Goal: Task Accomplishment & Management: Manage account settings

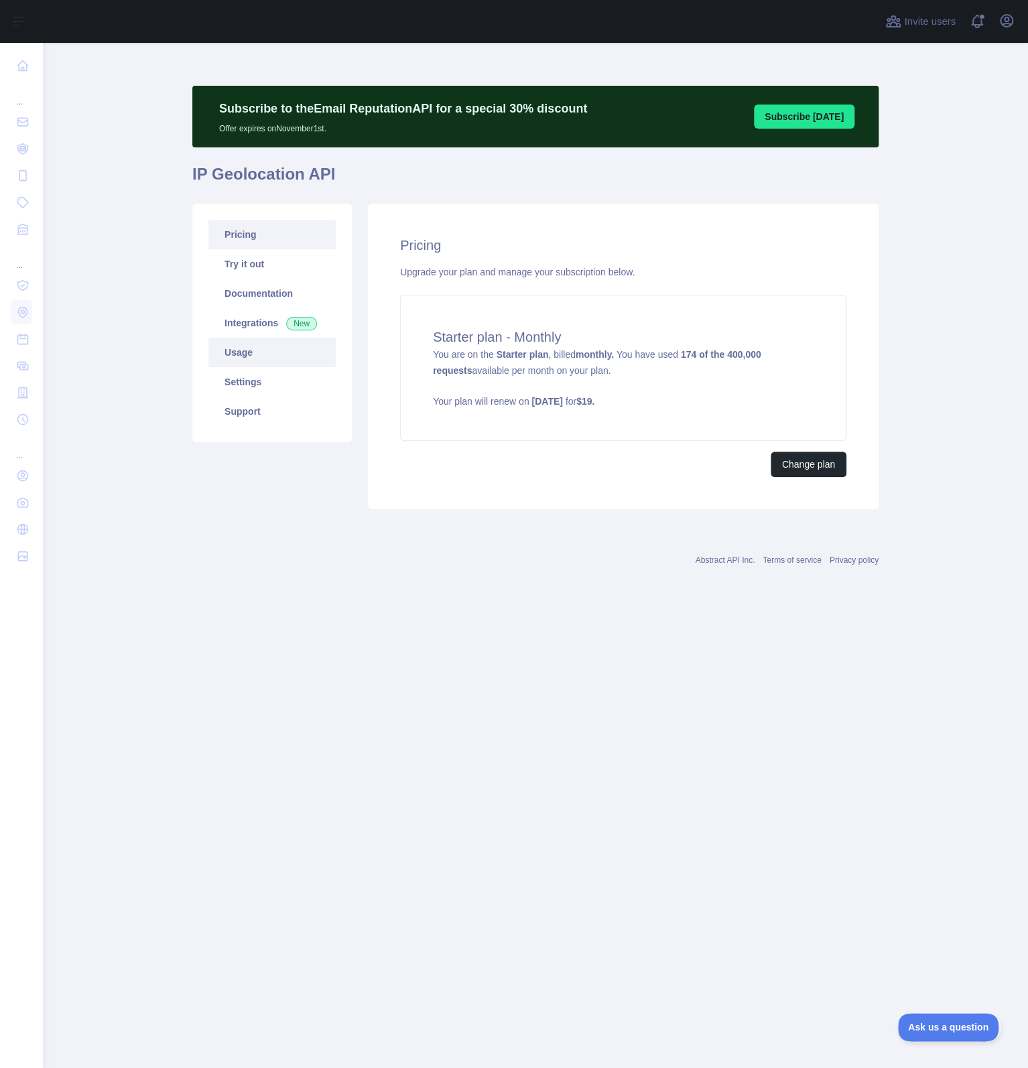
click at [263, 358] on link "Usage" at bounding box center [271, 352] width 127 height 29
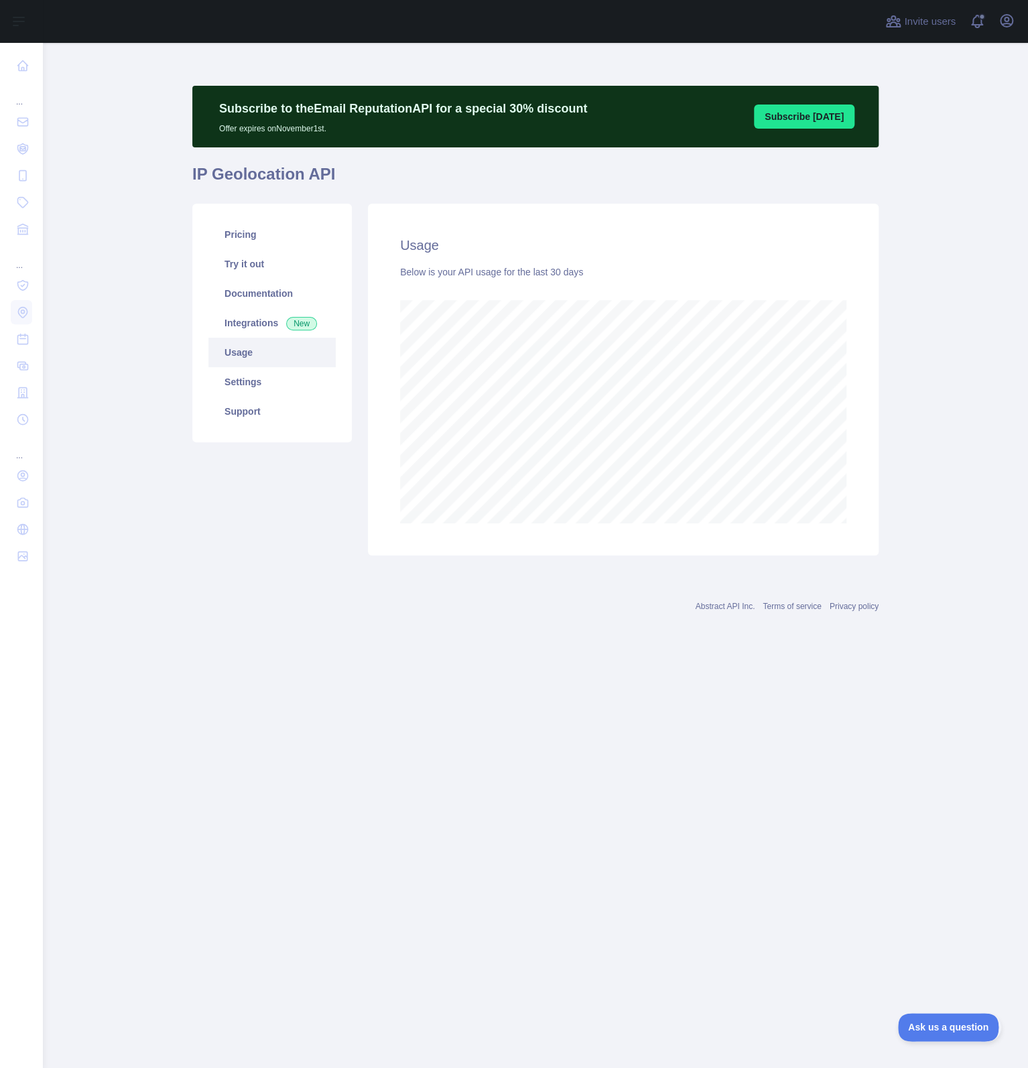
scroll to position [1026, 985]
click at [269, 239] on link "Pricing" at bounding box center [271, 234] width 127 height 29
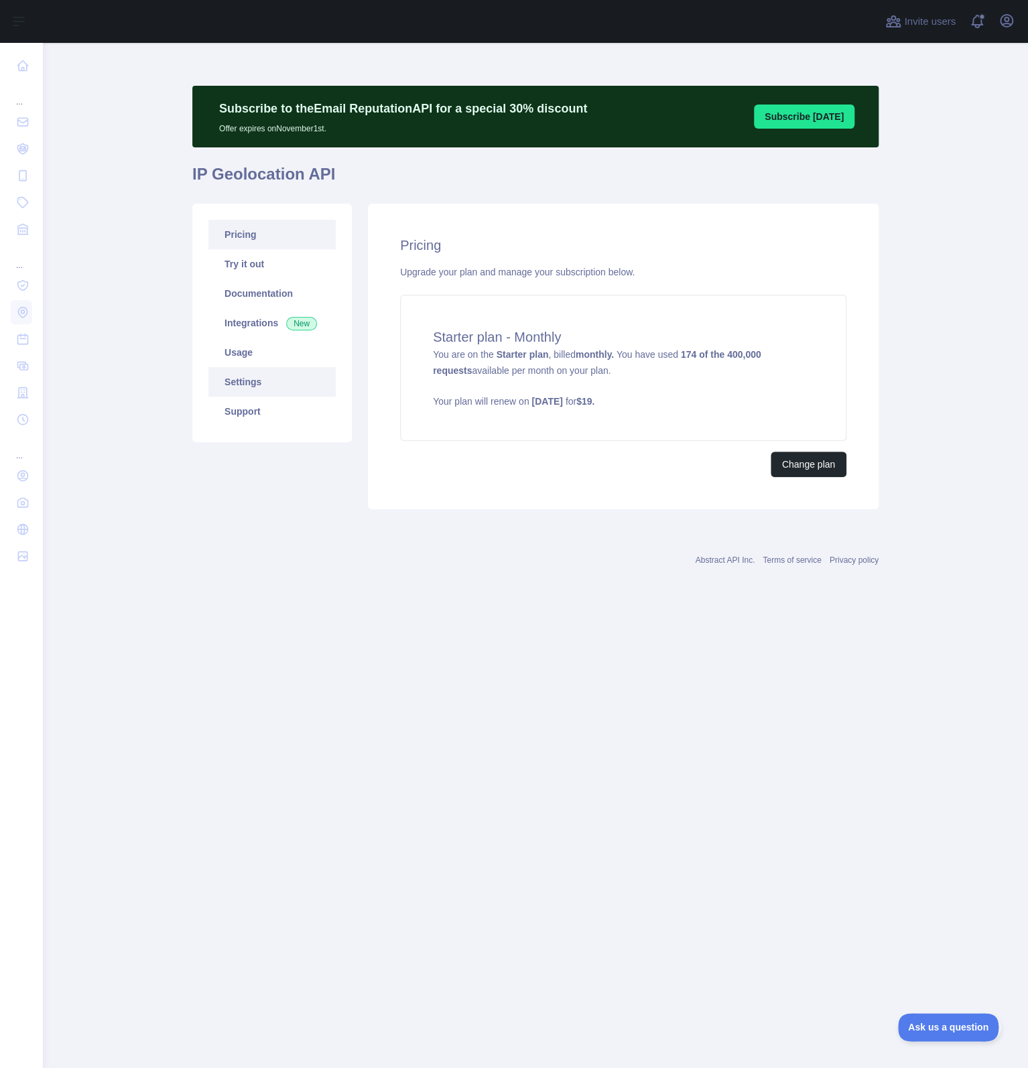
click at [261, 386] on link "Settings" at bounding box center [271, 381] width 127 height 29
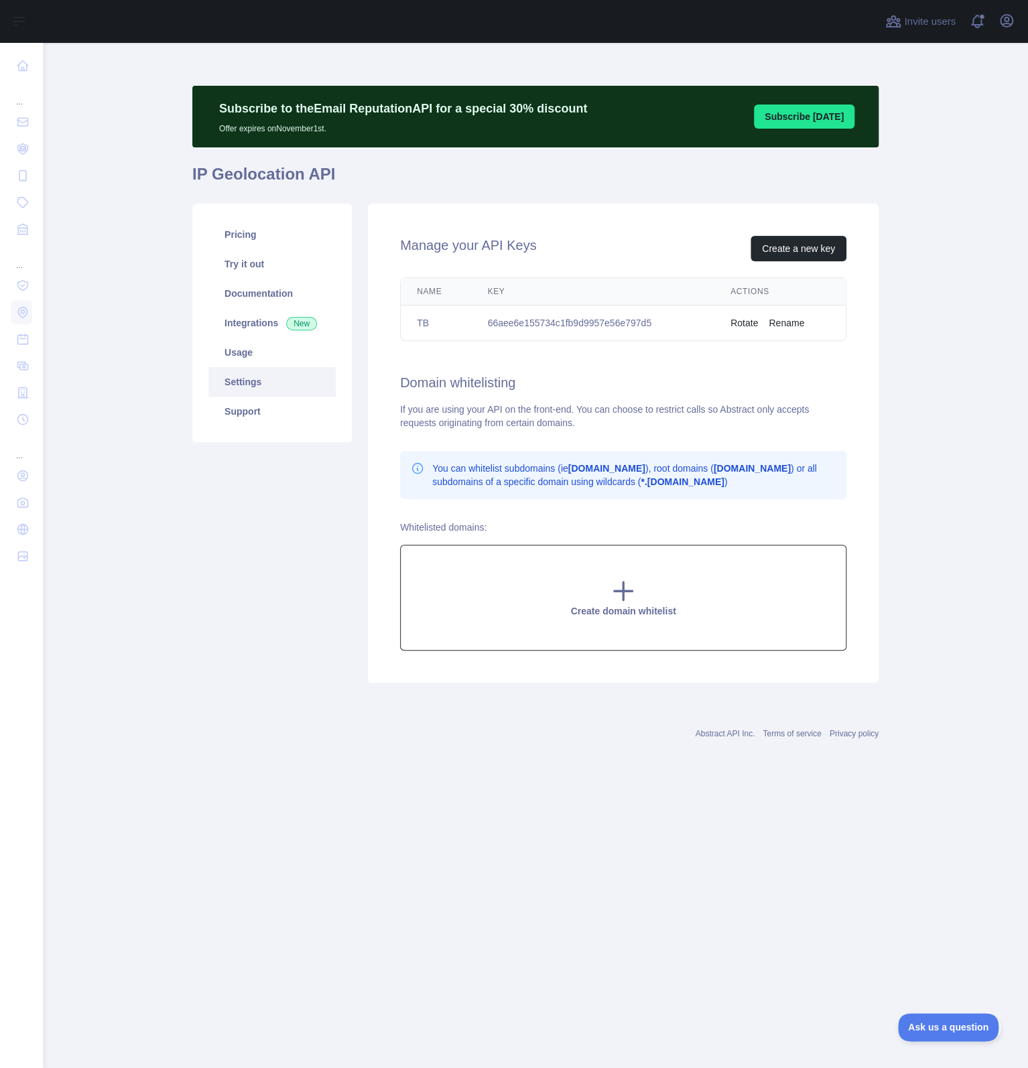
click at [637, 577] on div "Create domain whitelist" at bounding box center [623, 598] width 446 height 106
click at [921, 478] on main "Subscribe to the Email Reputation API for a special 30 % discount Offer expires…" at bounding box center [535, 556] width 985 height 1026
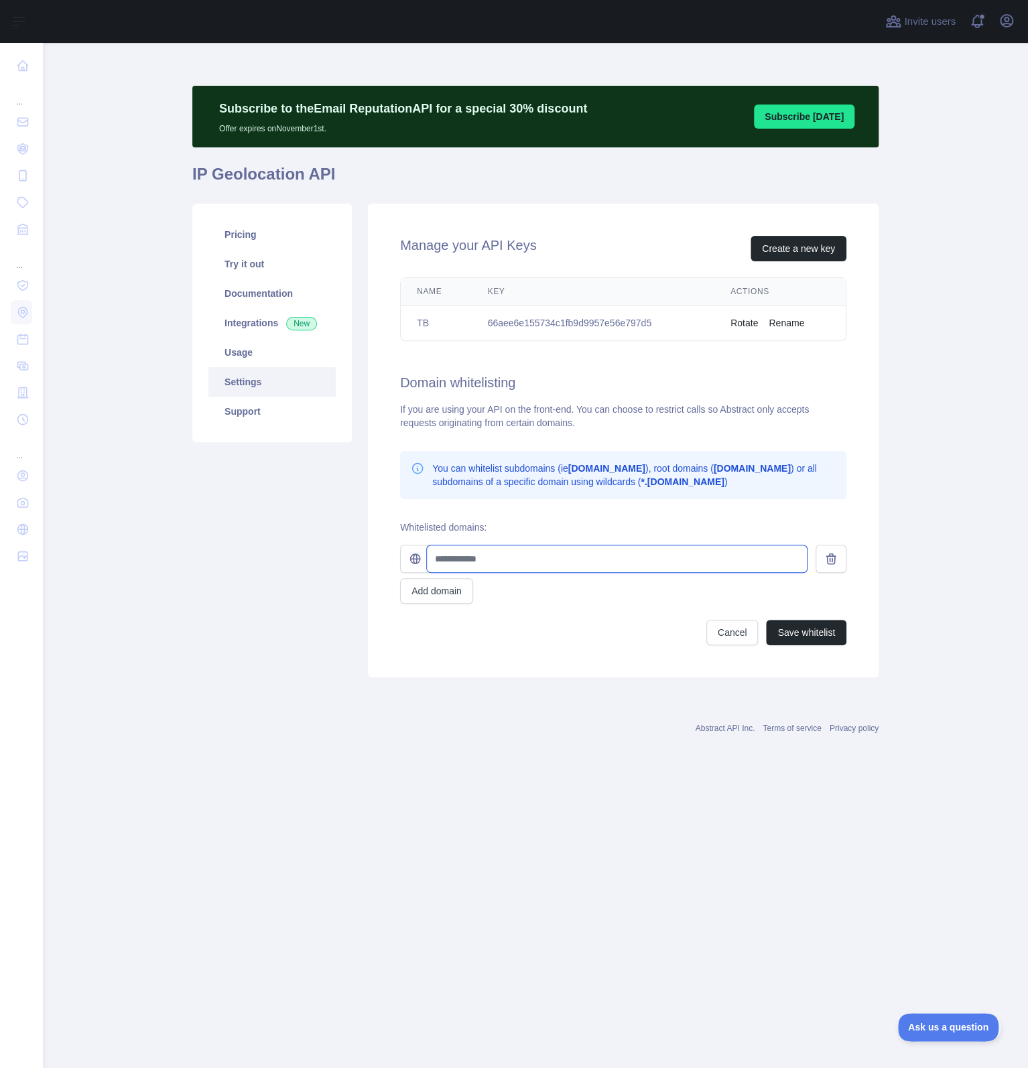
click at [546, 562] on input "text" at bounding box center [617, 559] width 380 height 27
type input "**********"
click at [796, 624] on button "Save whitelist" at bounding box center [806, 632] width 80 height 25
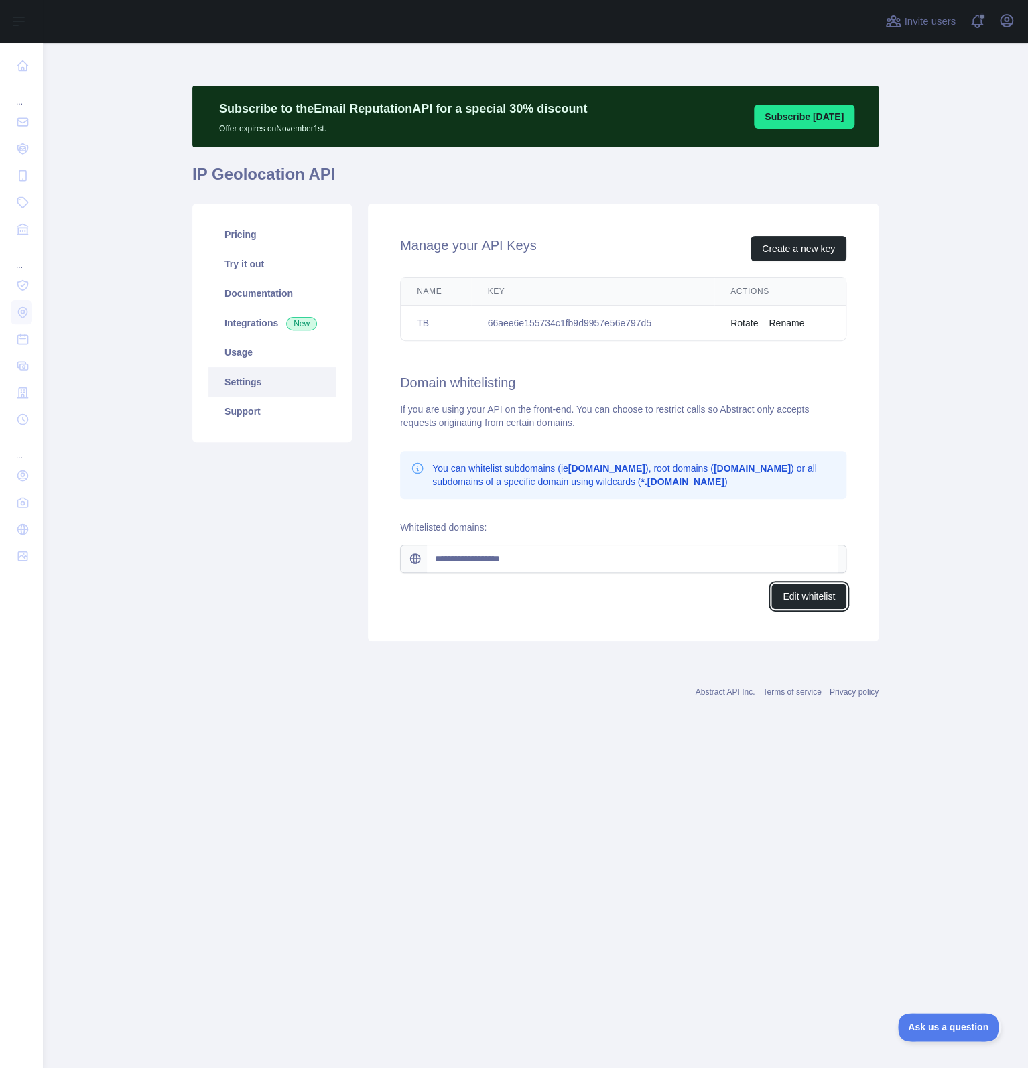
drag, startPoint x: 790, startPoint y: 597, endPoint x: 656, endPoint y: 613, distance: 135.6
click at [792, 597] on button "Edit whitelist" at bounding box center [808, 596] width 75 height 25
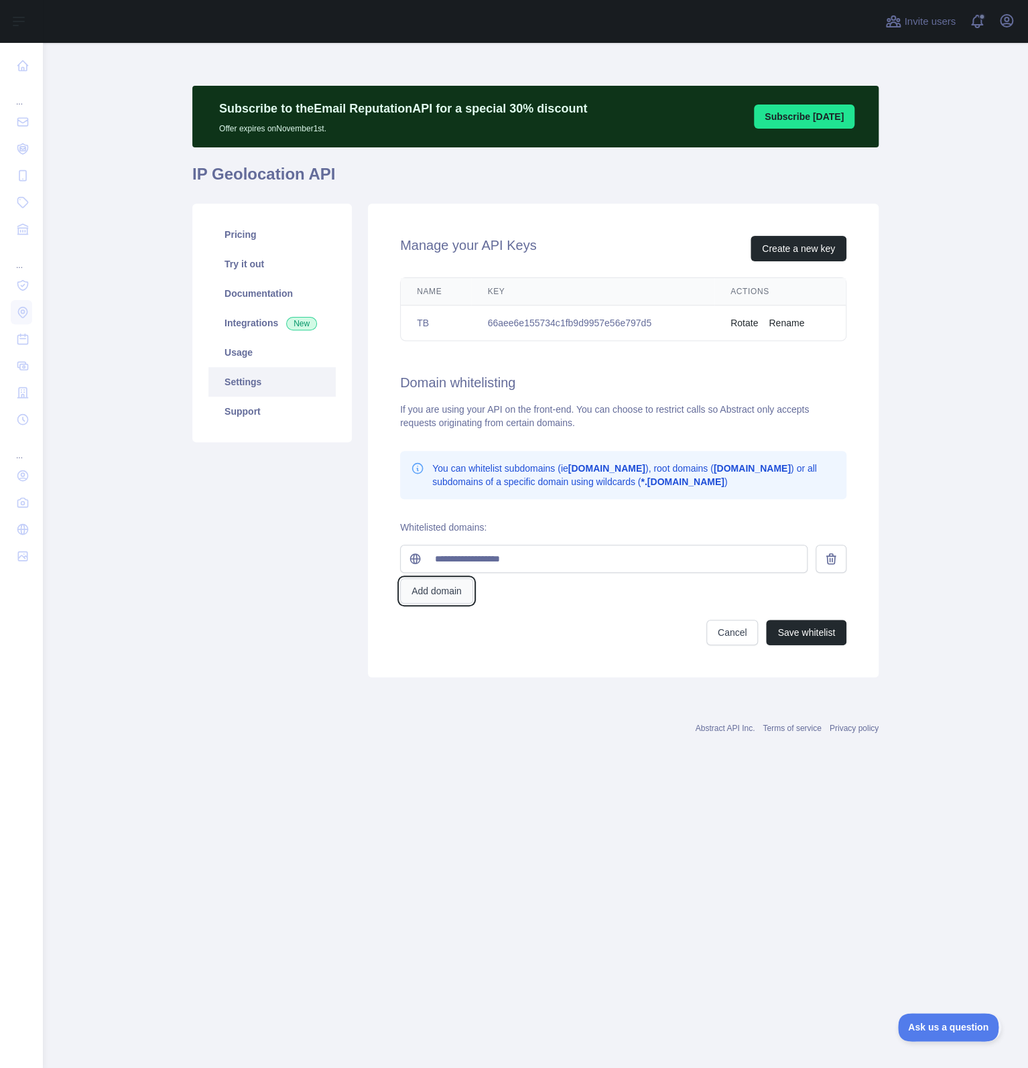
click at [439, 594] on button "Add domain" at bounding box center [436, 590] width 73 height 25
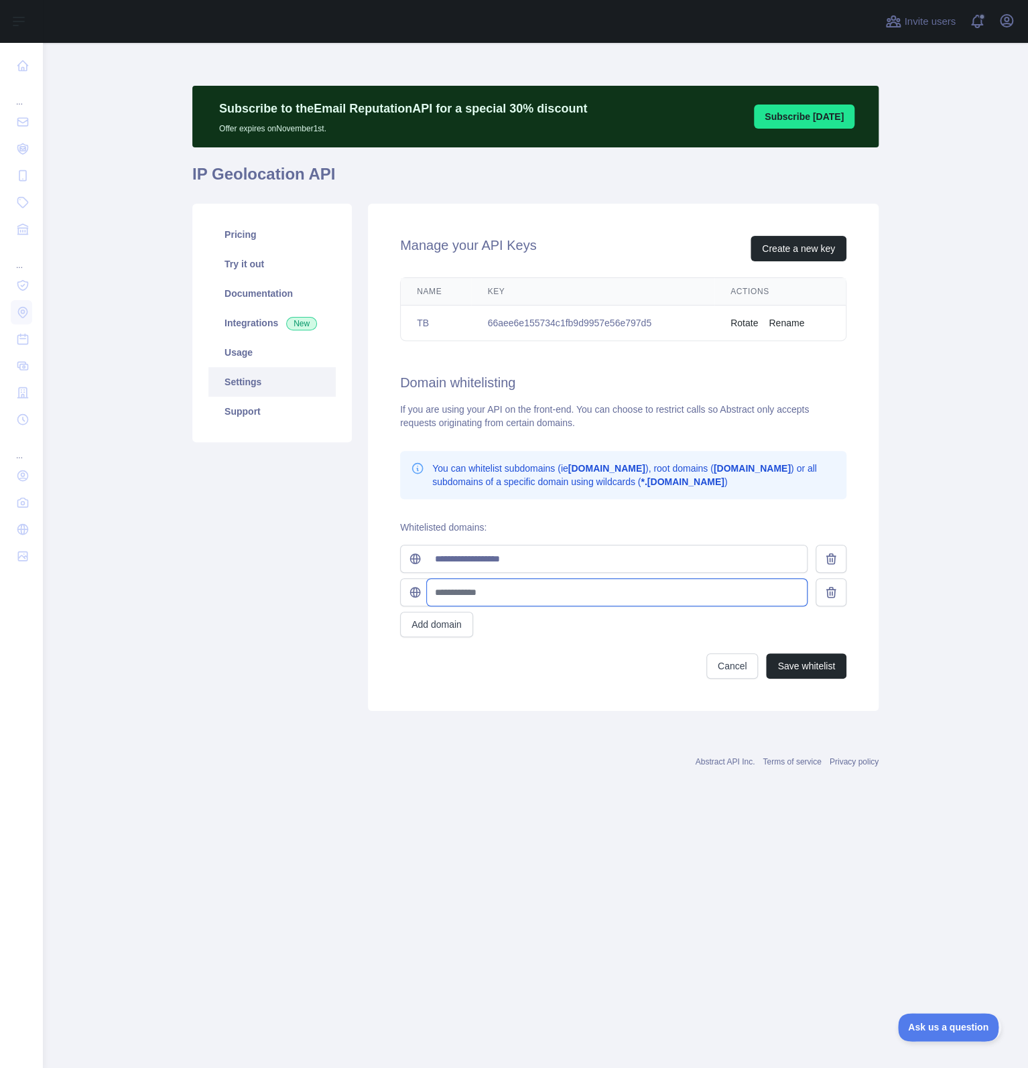
click at [533, 595] on input "text" at bounding box center [617, 592] width 380 height 27
type input "**********"
click at [786, 666] on button "Save whitelist" at bounding box center [806, 666] width 80 height 25
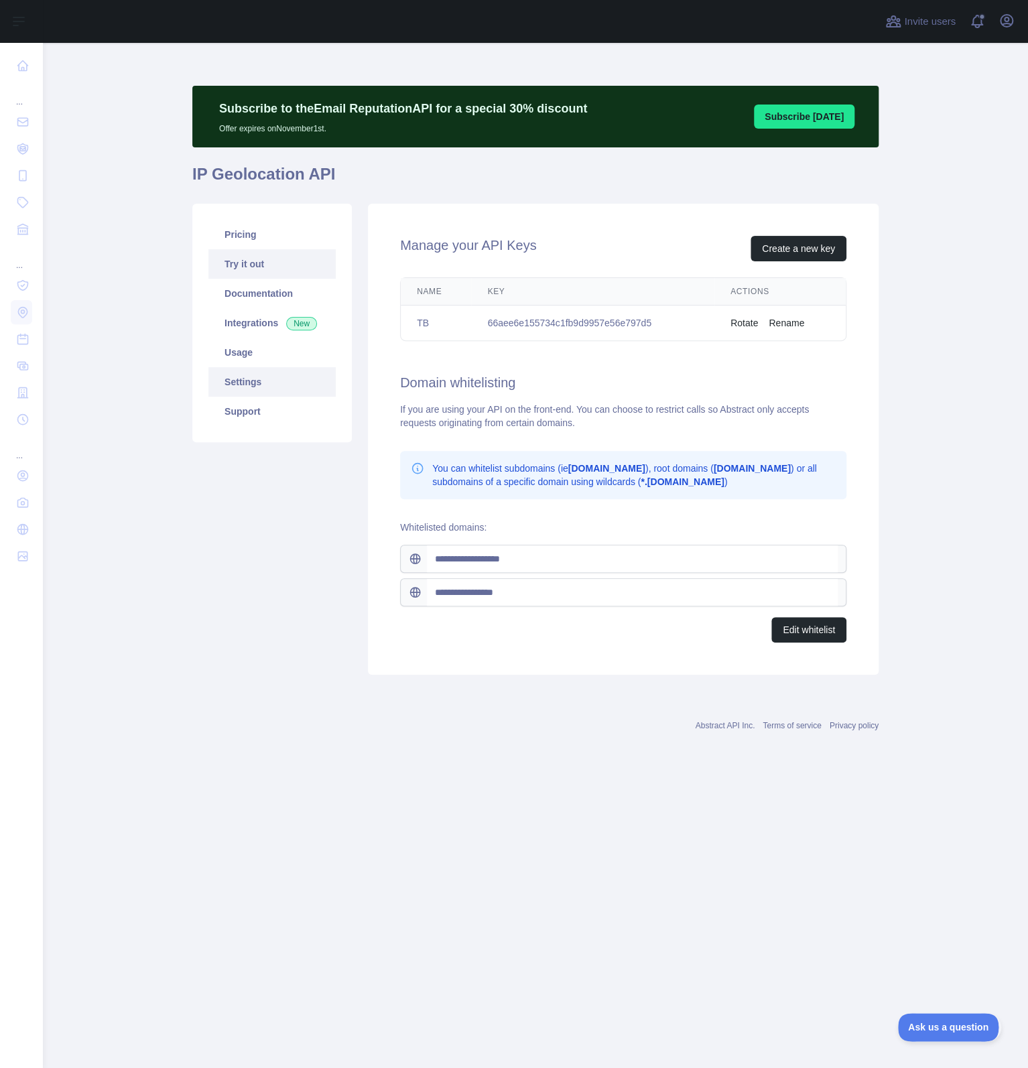
click at [253, 271] on link "Try it out" at bounding box center [271, 263] width 127 height 29
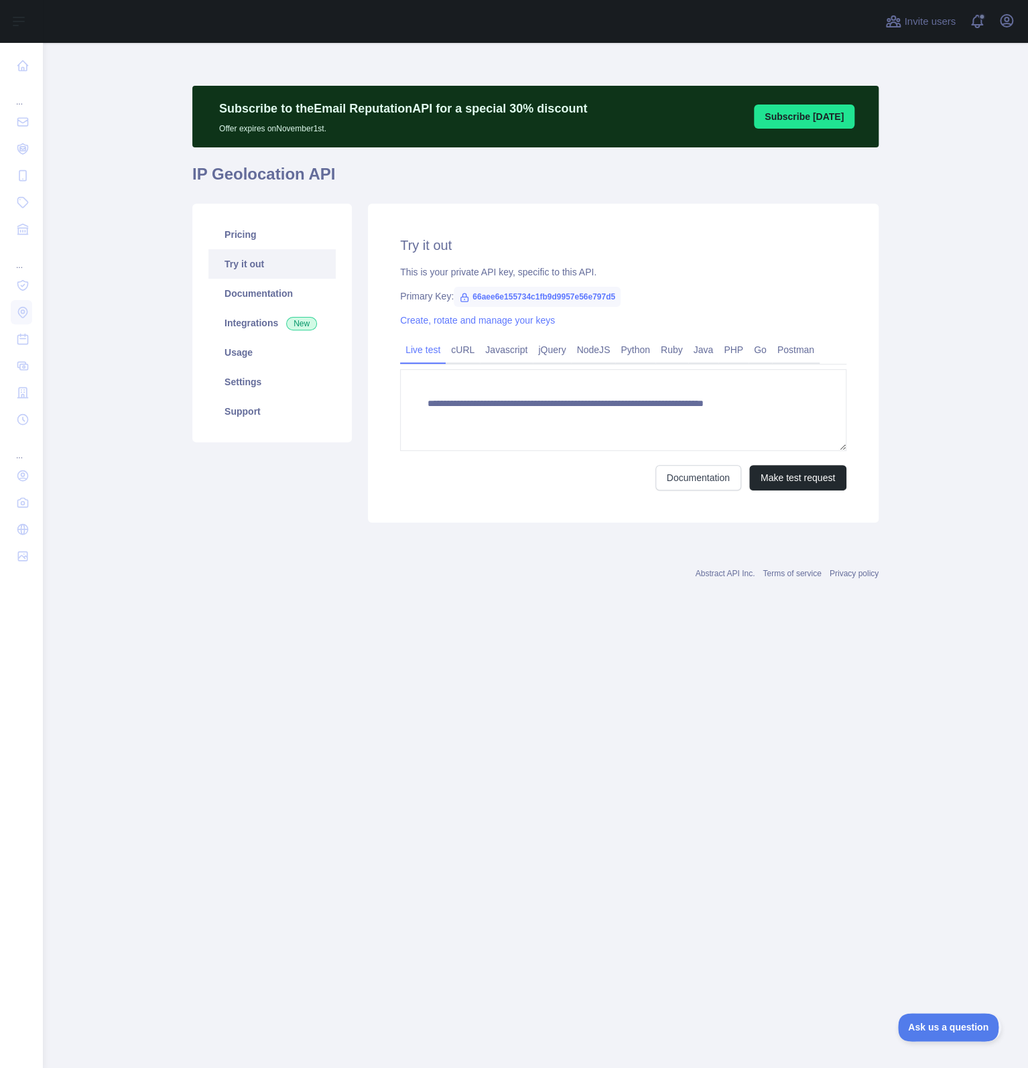
type textarea "**********"
click at [265, 379] on link "Settings" at bounding box center [271, 381] width 127 height 29
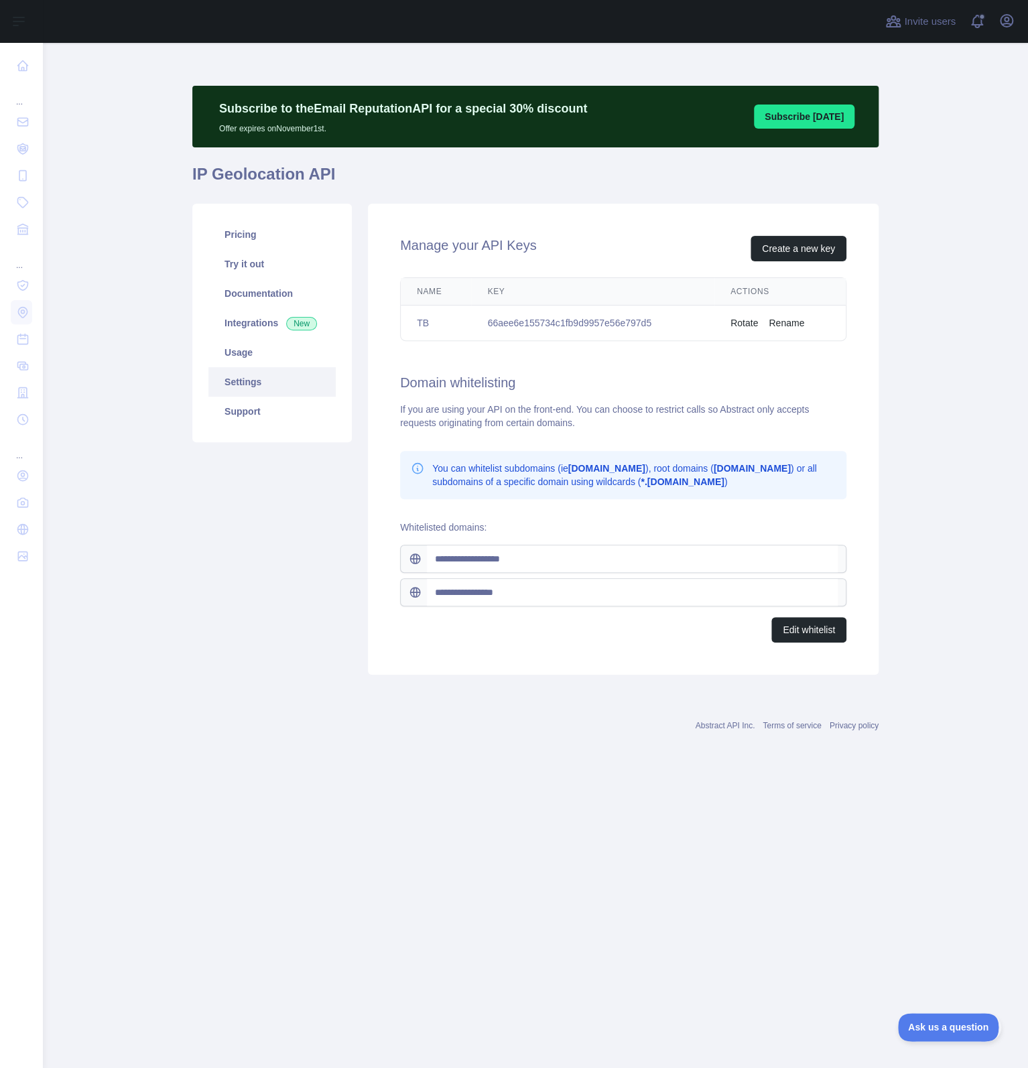
click at [251, 548] on div "Pricing Try it out Documentation Integrations New Usage Settings Support" at bounding box center [272, 439] width 176 height 471
click at [816, 629] on button "Edit whitelist" at bounding box center [808, 629] width 75 height 25
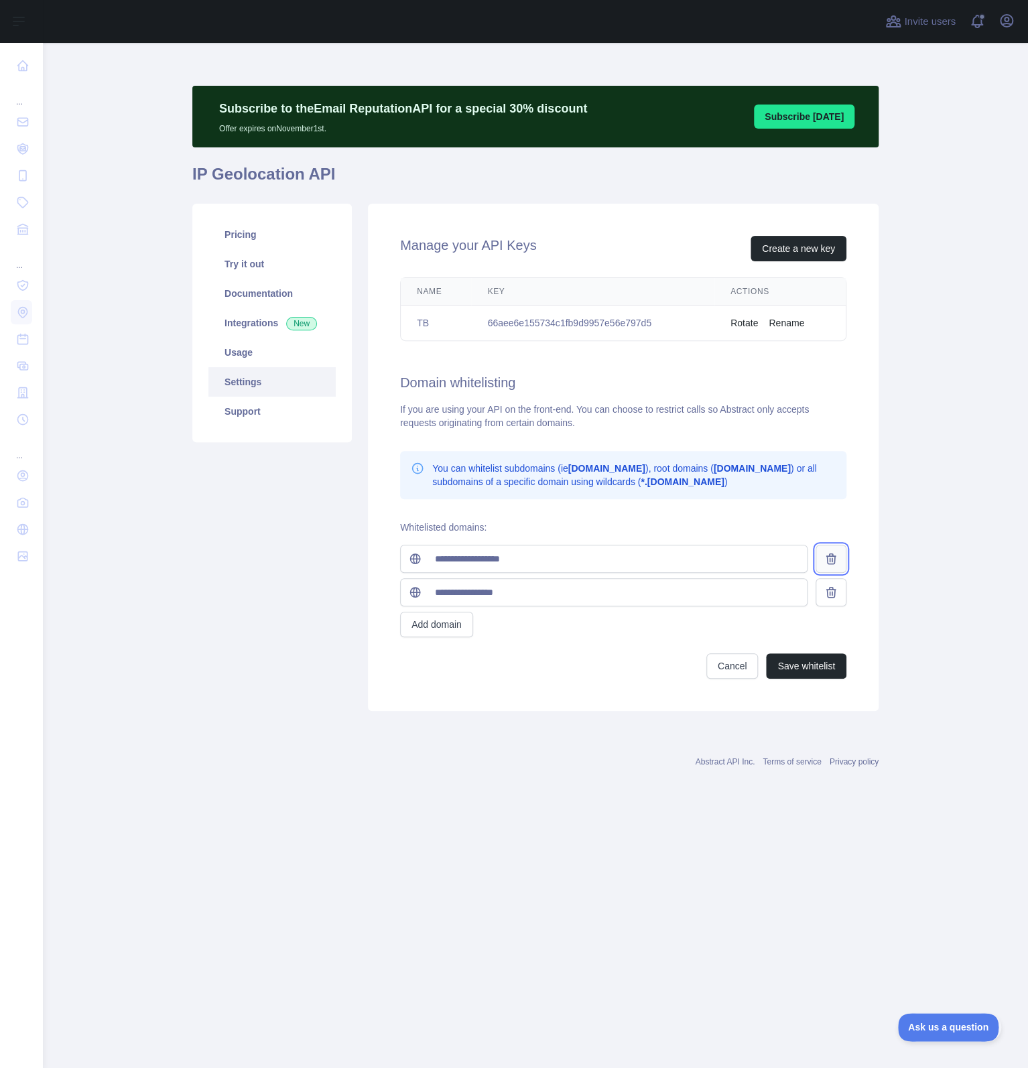
click at [834, 562] on icon at bounding box center [830, 559] width 9 height 10
type input "**********"
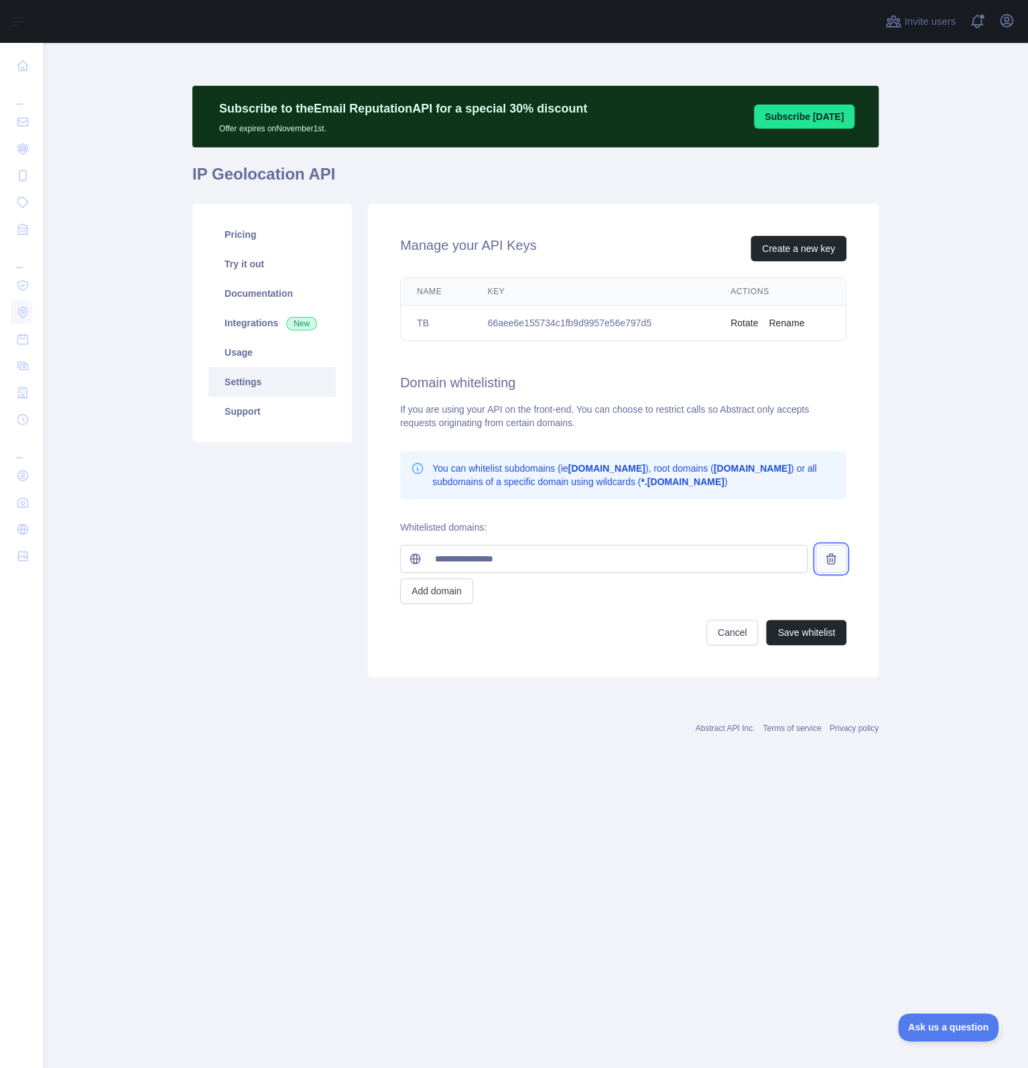
click at [832, 562] on icon at bounding box center [830, 558] width 13 height 13
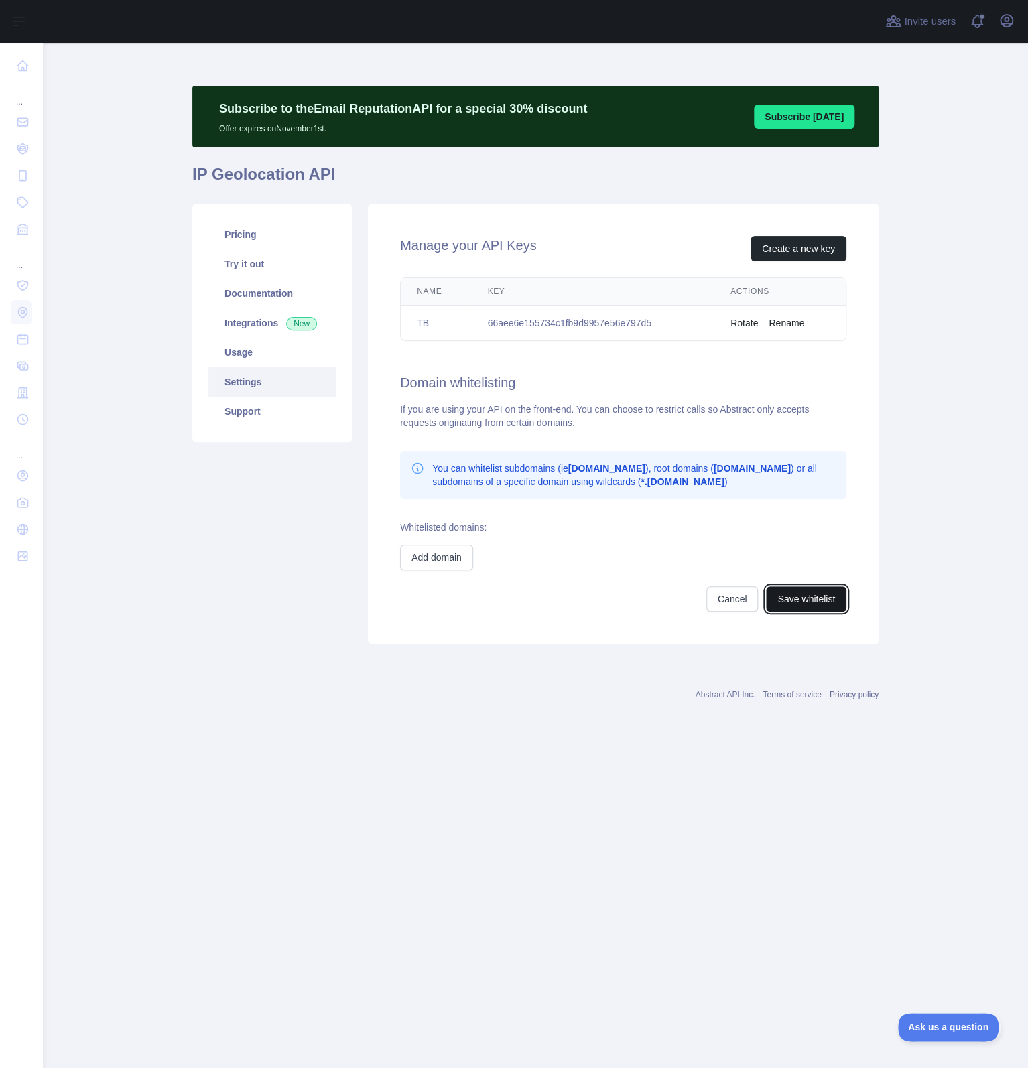
click at [822, 600] on button "Save whitelist" at bounding box center [806, 598] width 80 height 25
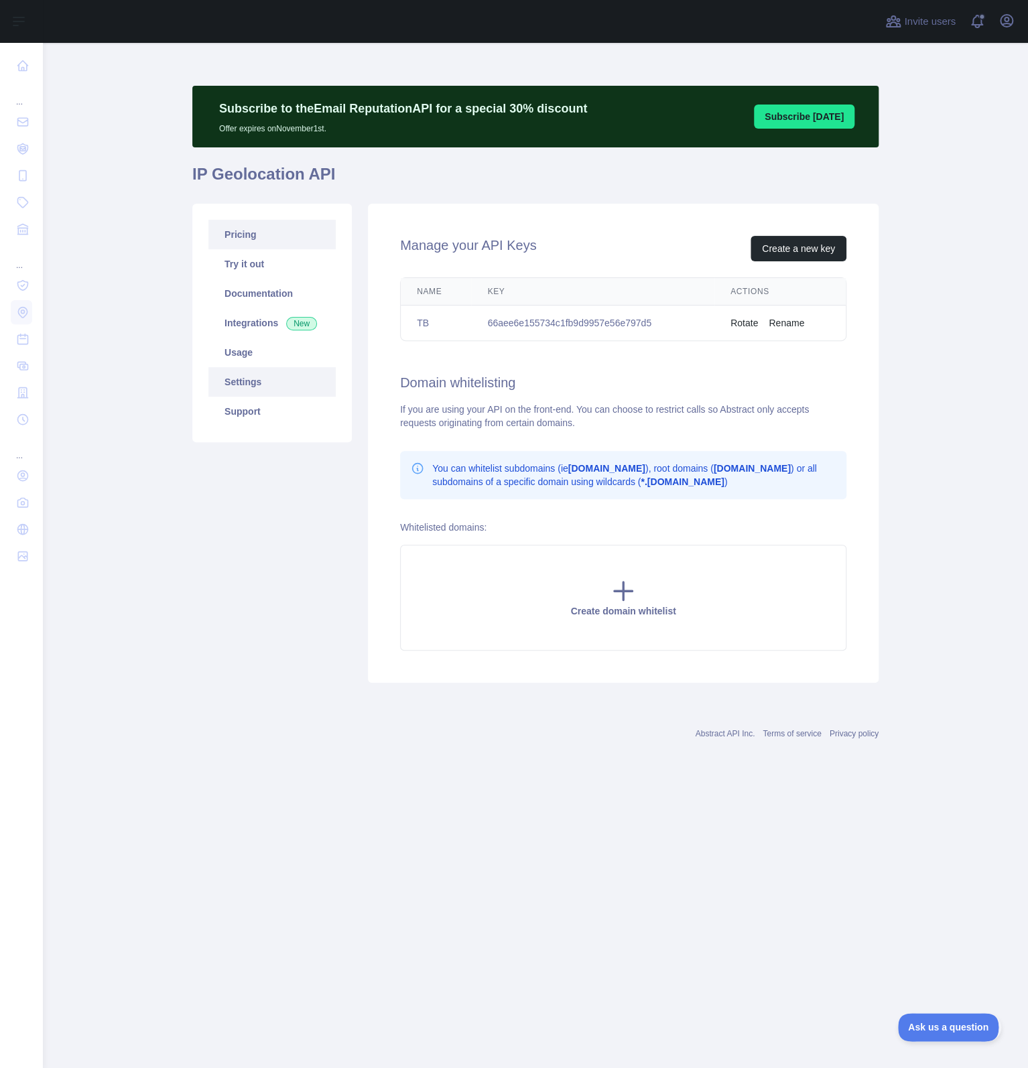
click at [232, 231] on link "Pricing" at bounding box center [271, 234] width 127 height 29
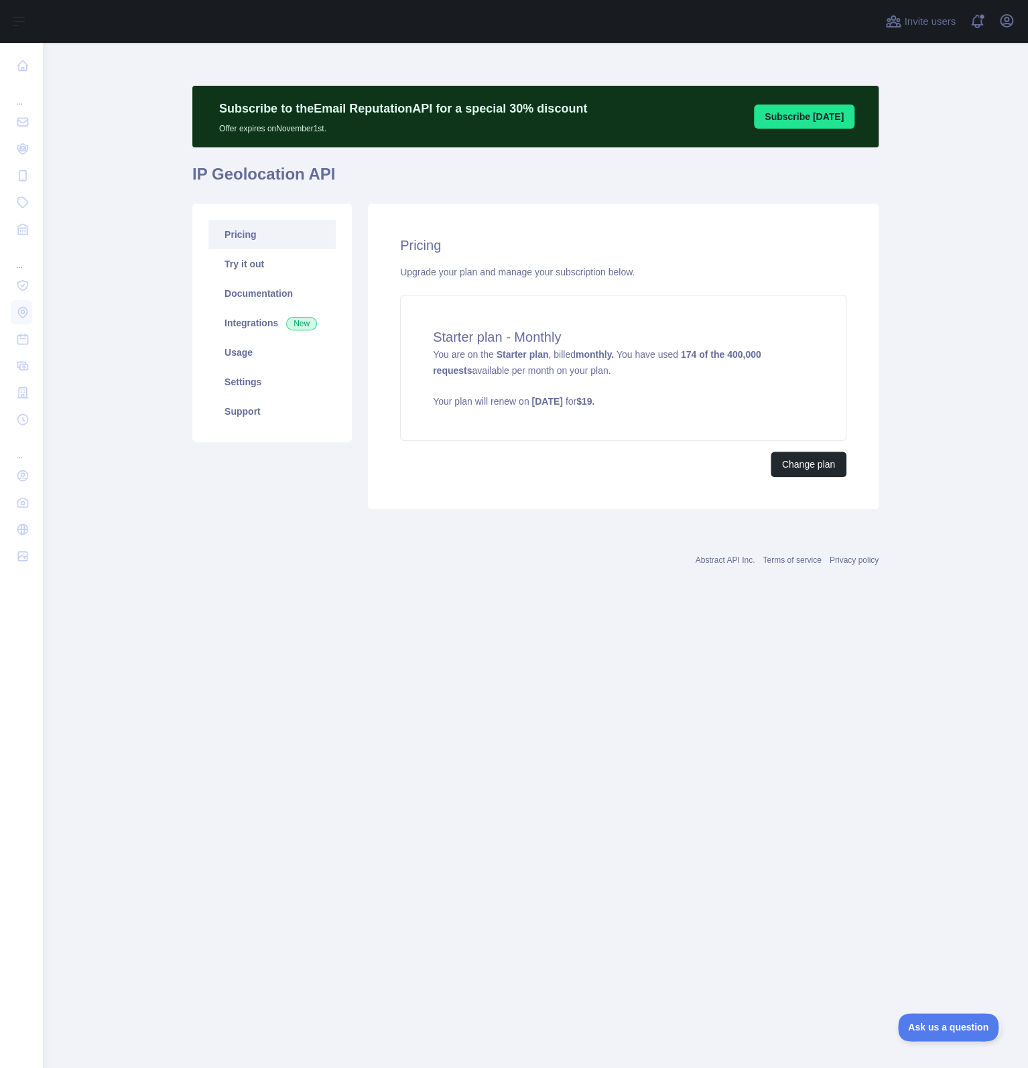
click at [408, 491] on div "Pricing Upgrade your plan and manage your subscription below. Starter plan - Mo…" at bounding box center [623, 357] width 511 height 306
click at [269, 385] on link "Settings" at bounding box center [271, 381] width 127 height 29
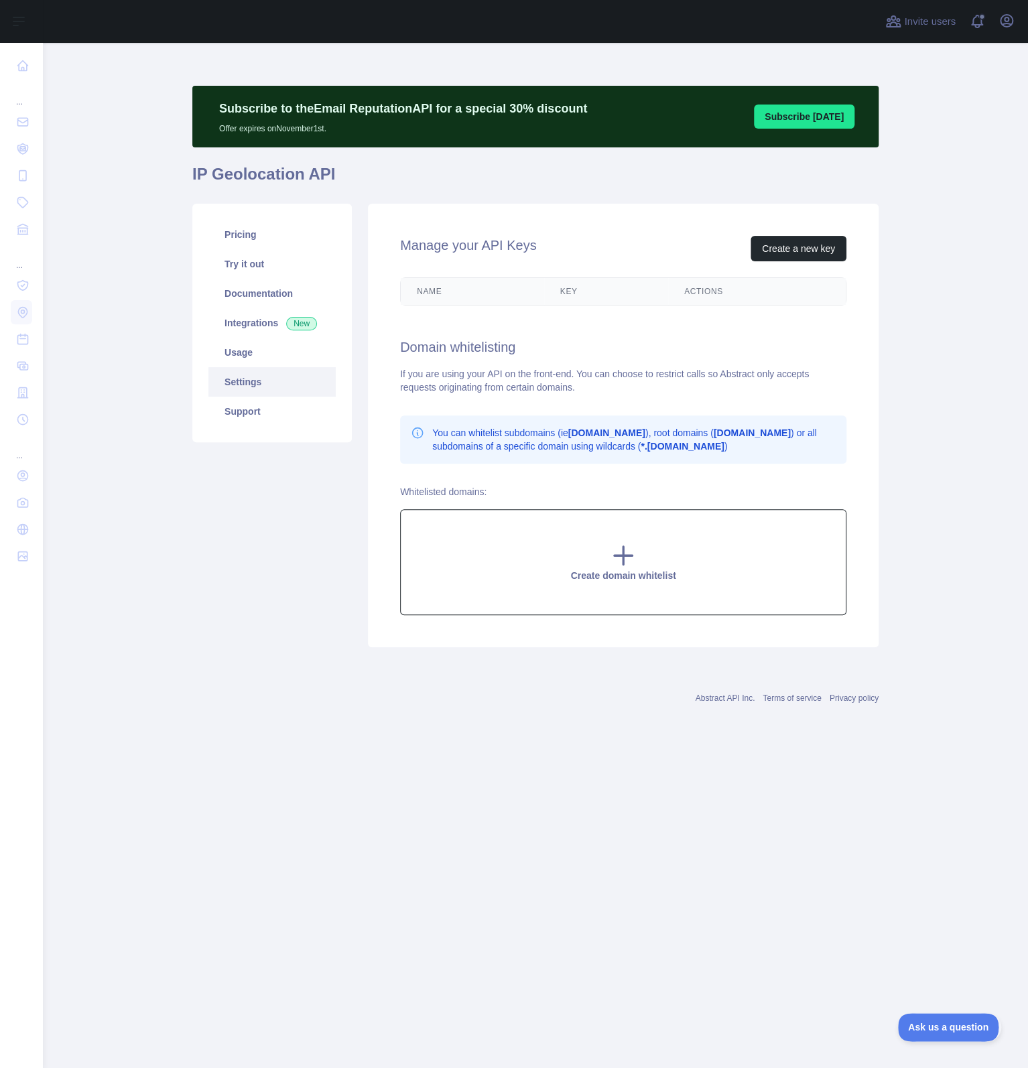
click at [626, 556] on icon at bounding box center [624, 556] width 18 height 18
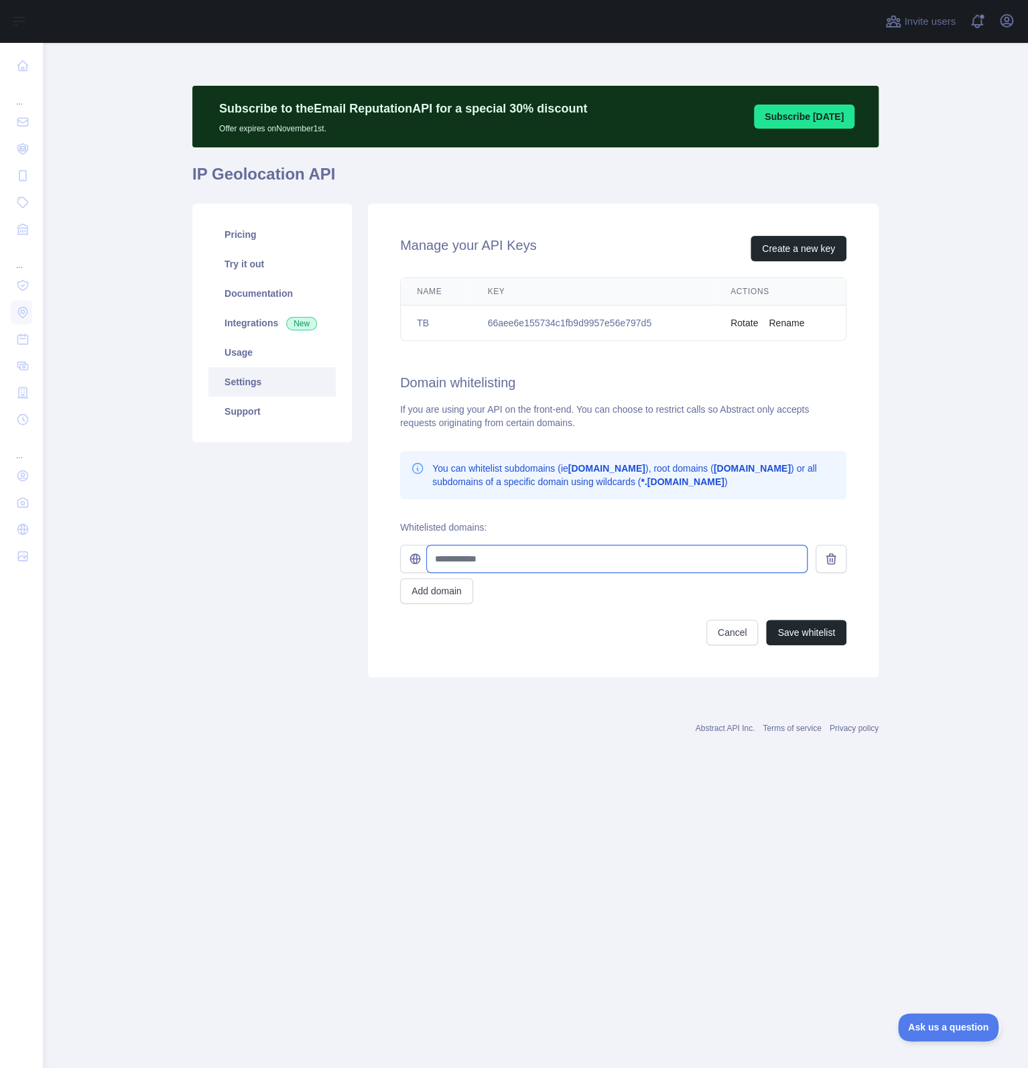
click at [513, 559] on input "text" at bounding box center [617, 559] width 380 height 27
type input "**********"
click at [448, 598] on button "Add domain" at bounding box center [436, 590] width 73 height 25
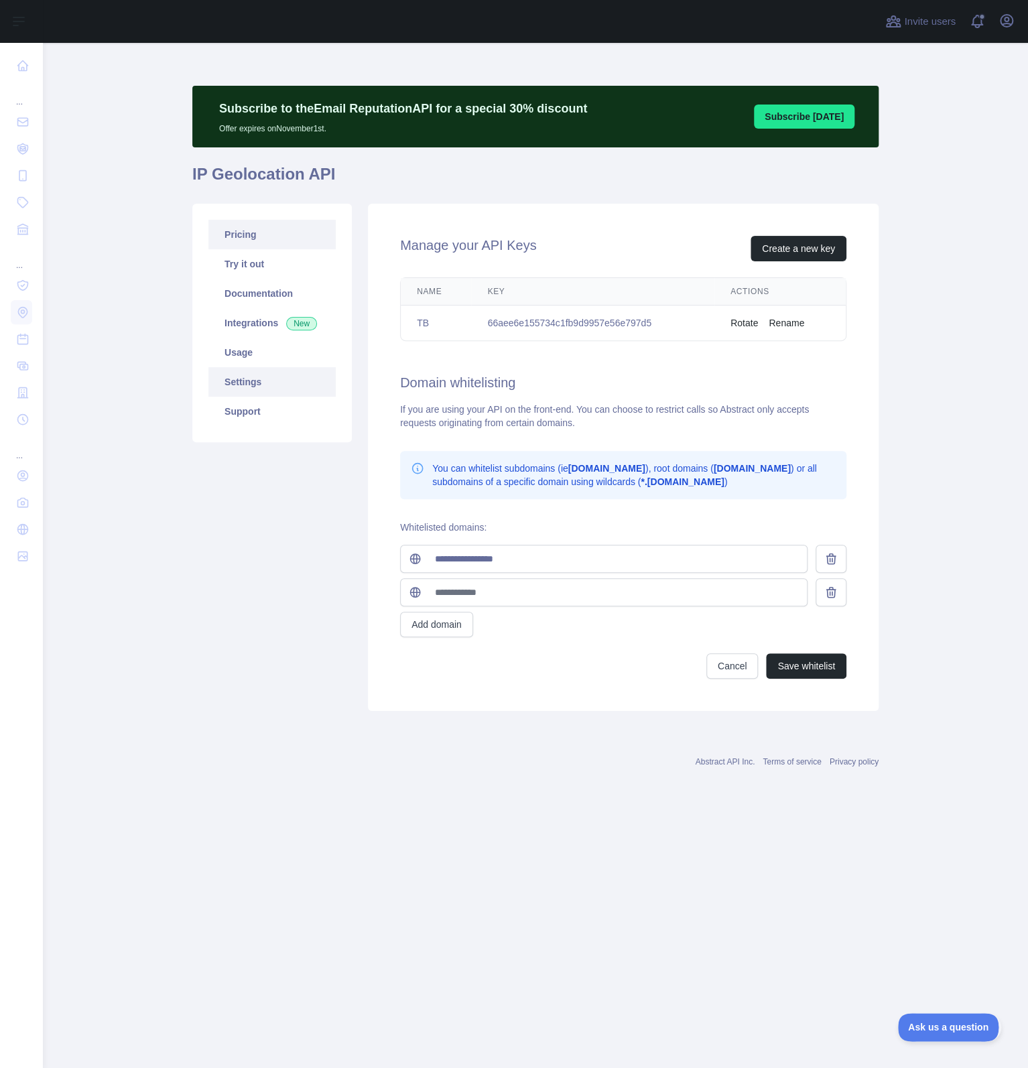
click at [257, 233] on link "Pricing" at bounding box center [271, 234] width 127 height 29
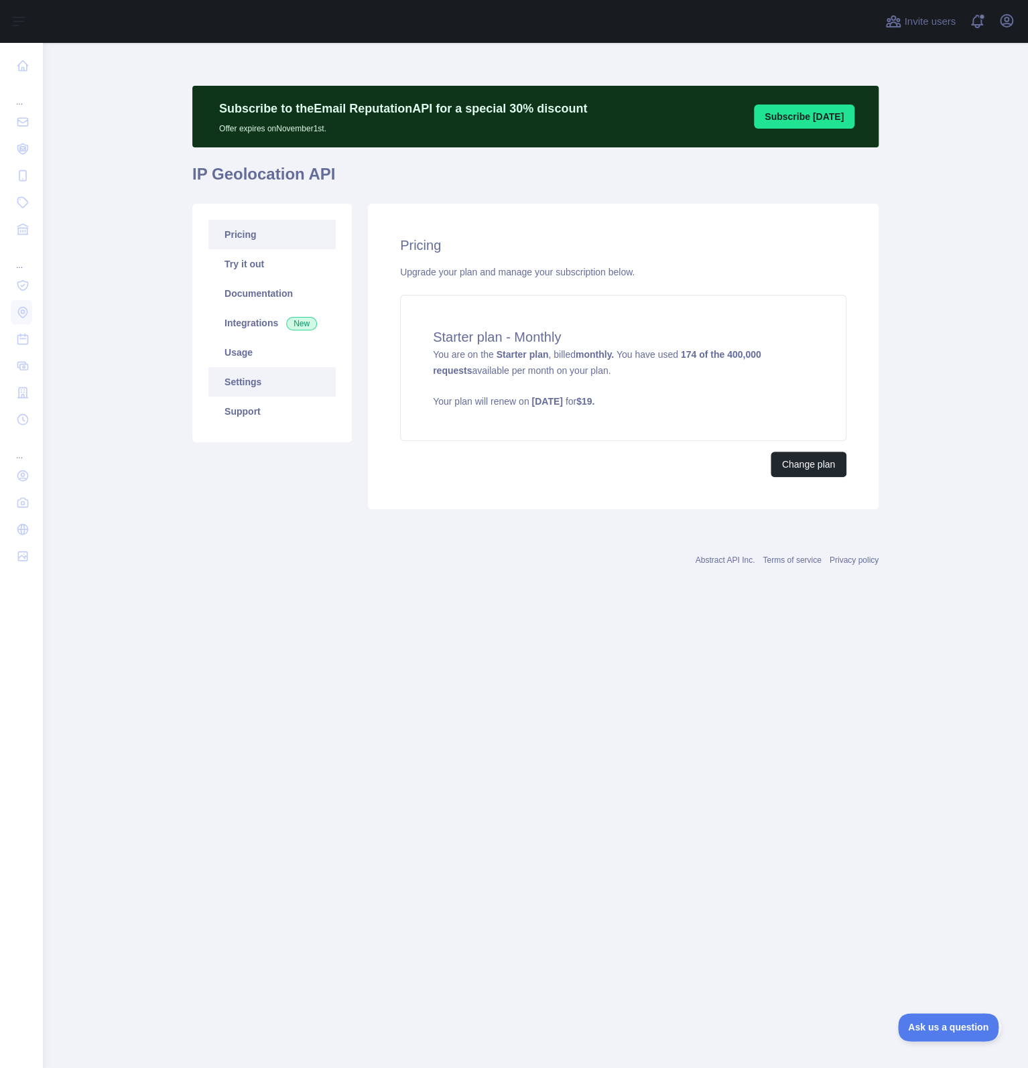
click at [254, 385] on link "Settings" at bounding box center [271, 381] width 127 height 29
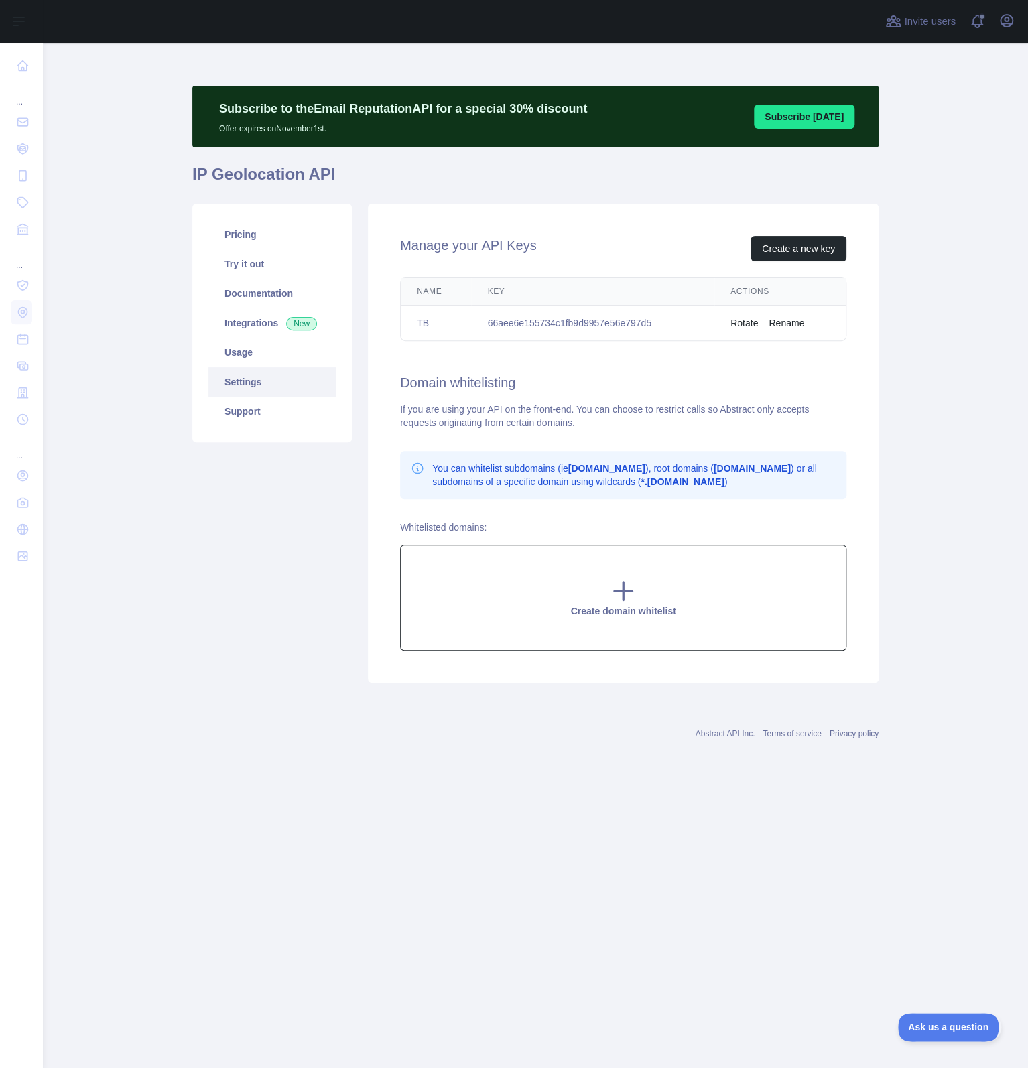
click at [636, 592] on icon at bounding box center [623, 591] width 27 height 27
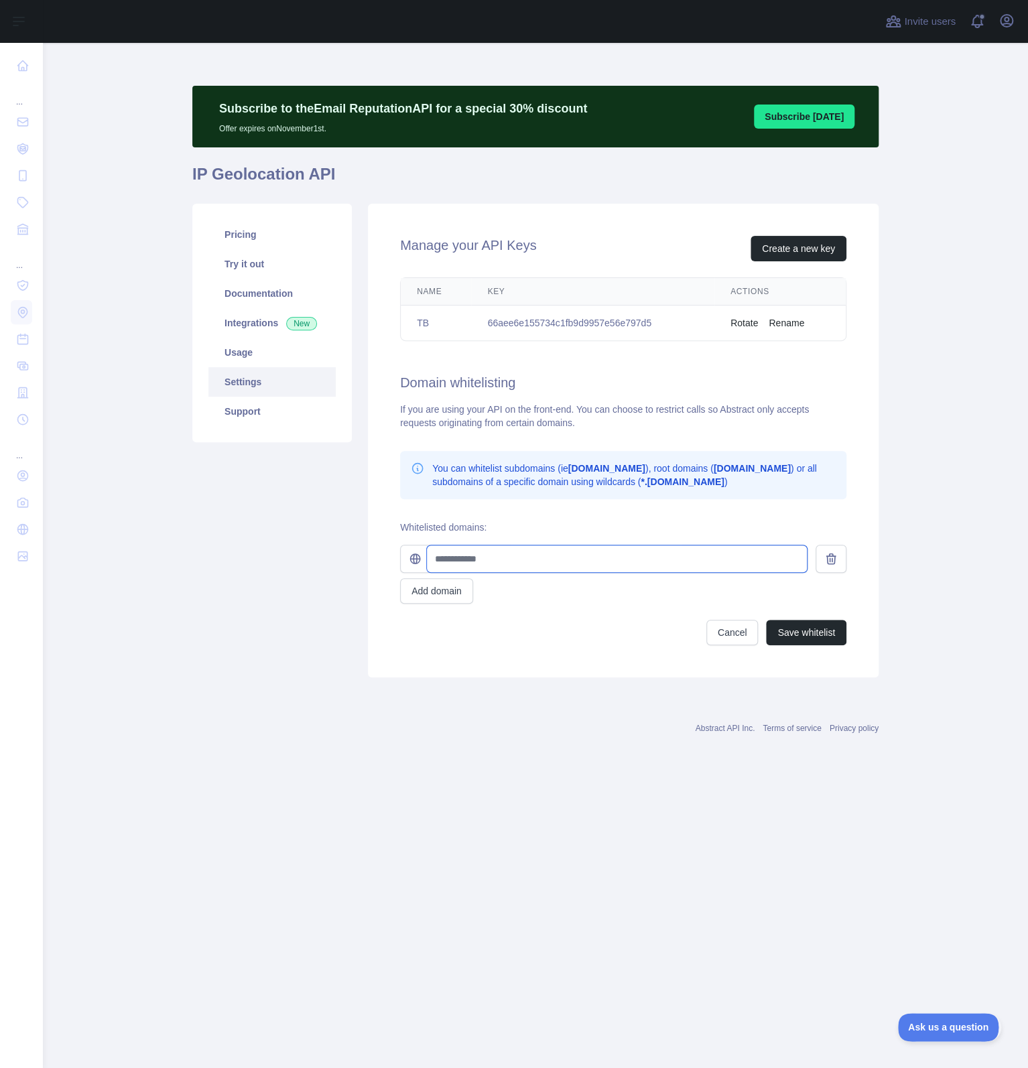
click at [564, 563] on input "text" at bounding box center [617, 559] width 380 height 27
type input "**********"
click at [796, 627] on button "Save whitelist" at bounding box center [806, 632] width 80 height 25
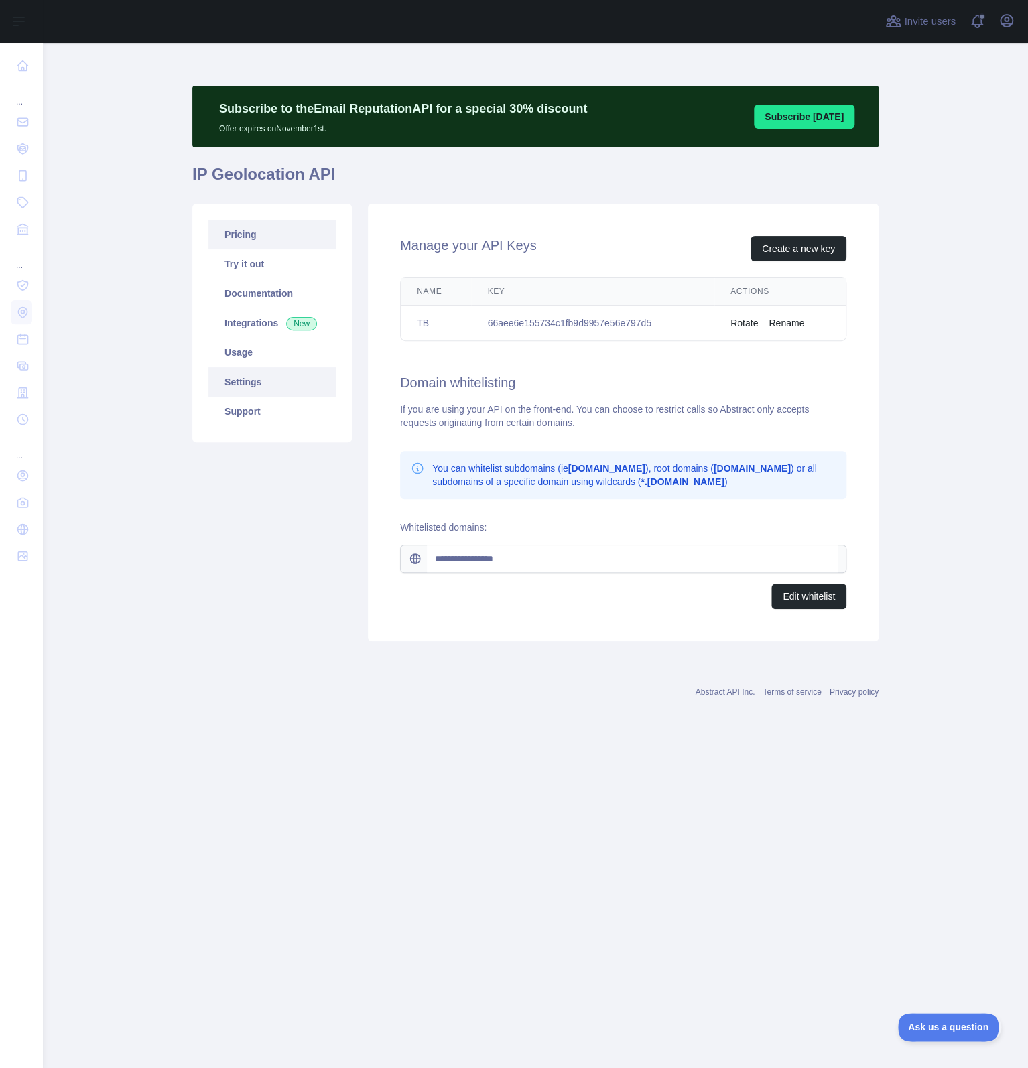
click at [235, 235] on link "Pricing" at bounding box center [271, 234] width 127 height 29
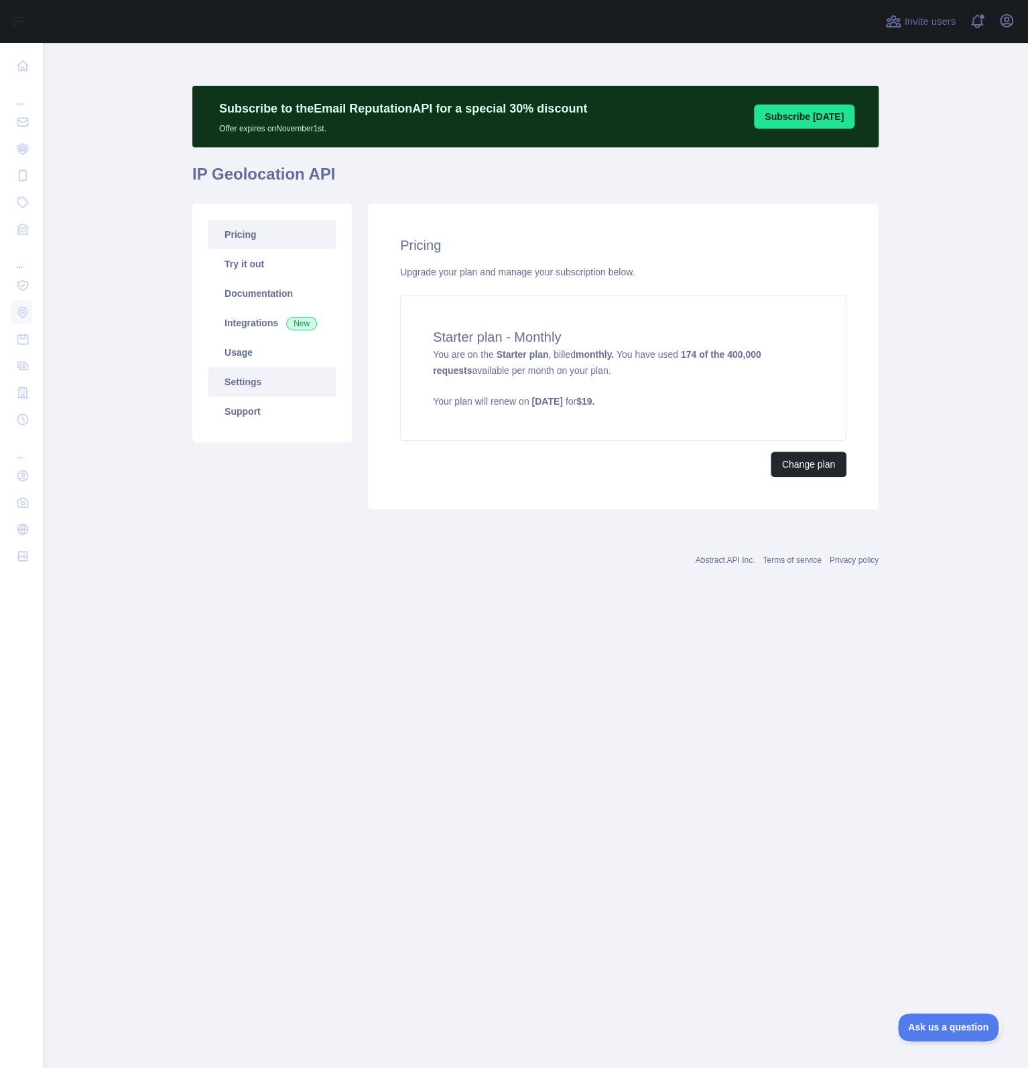
click at [265, 377] on link "Settings" at bounding box center [271, 381] width 127 height 29
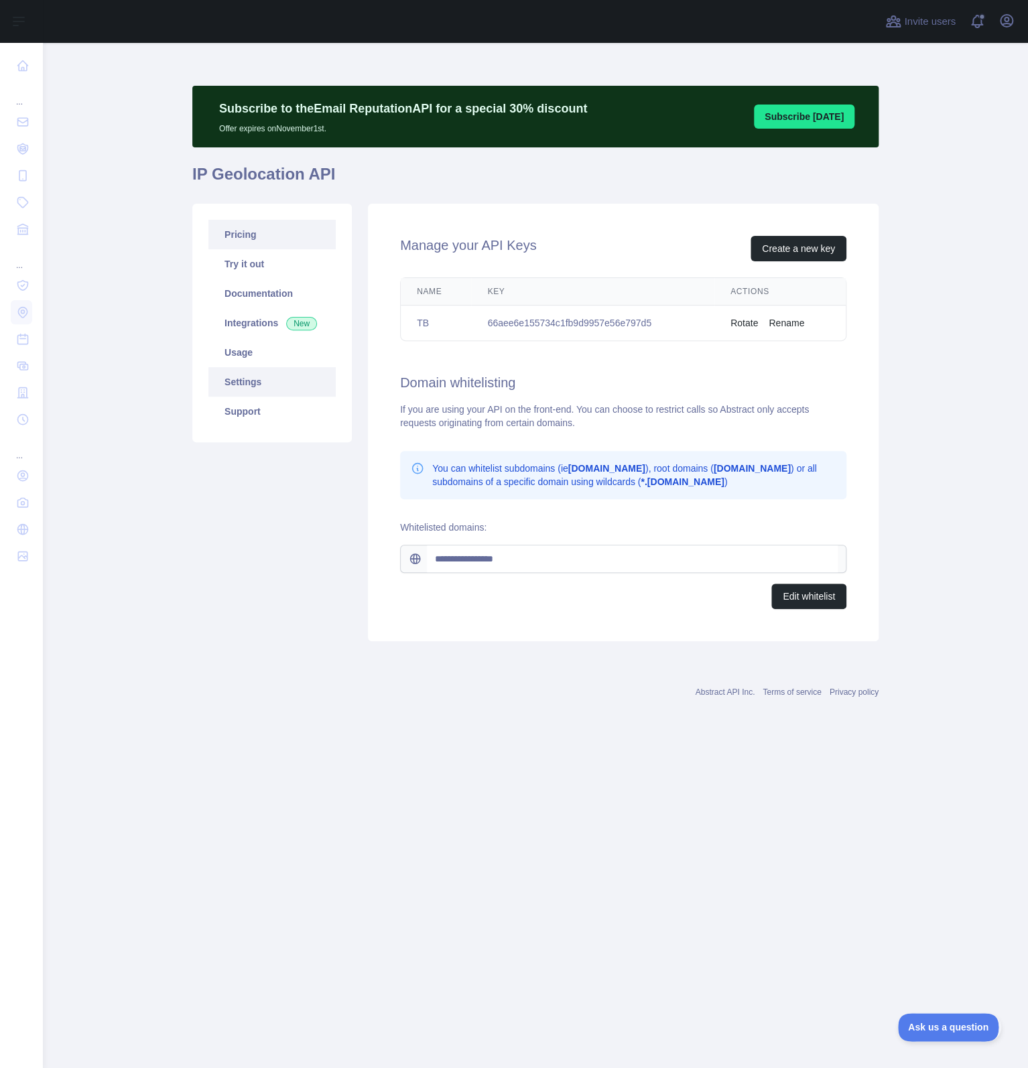
click at [248, 233] on link "Pricing" at bounding box center [271, 234] width 127 height 29
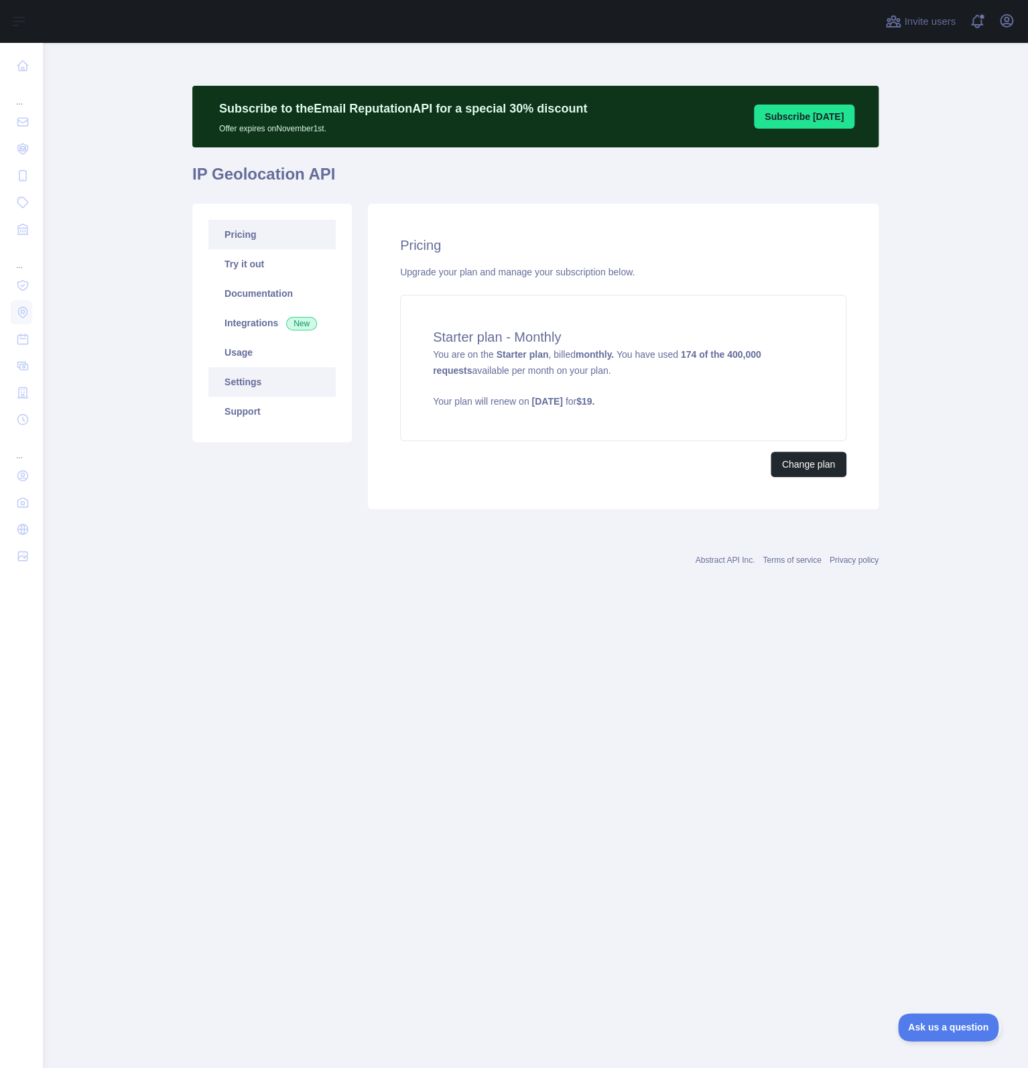
click at [294, 381] on link "Settings" at bounding box center [271, 381] width 127 height 29
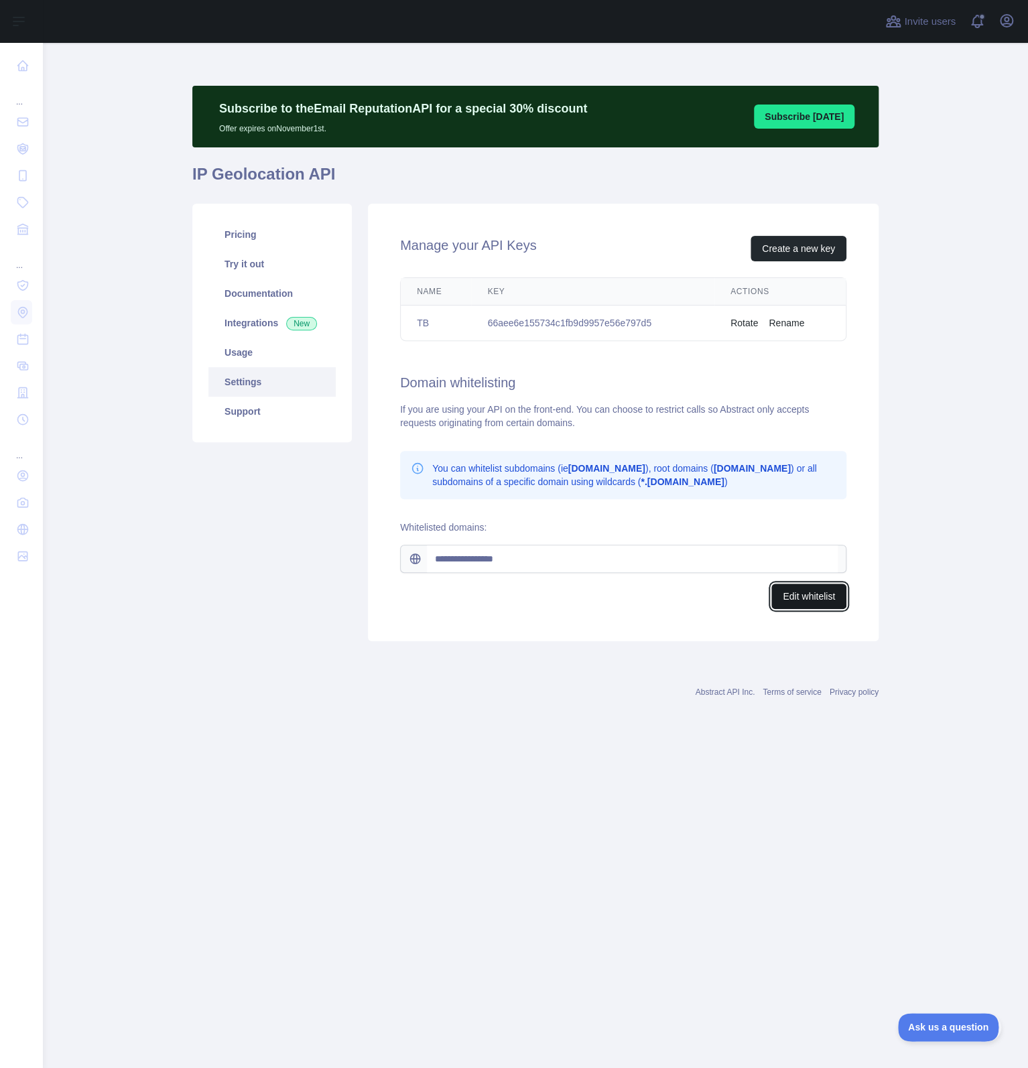
click at [818, 599] on button "Edit whitelist" at bounding box center [808, 596] width 75 height 25
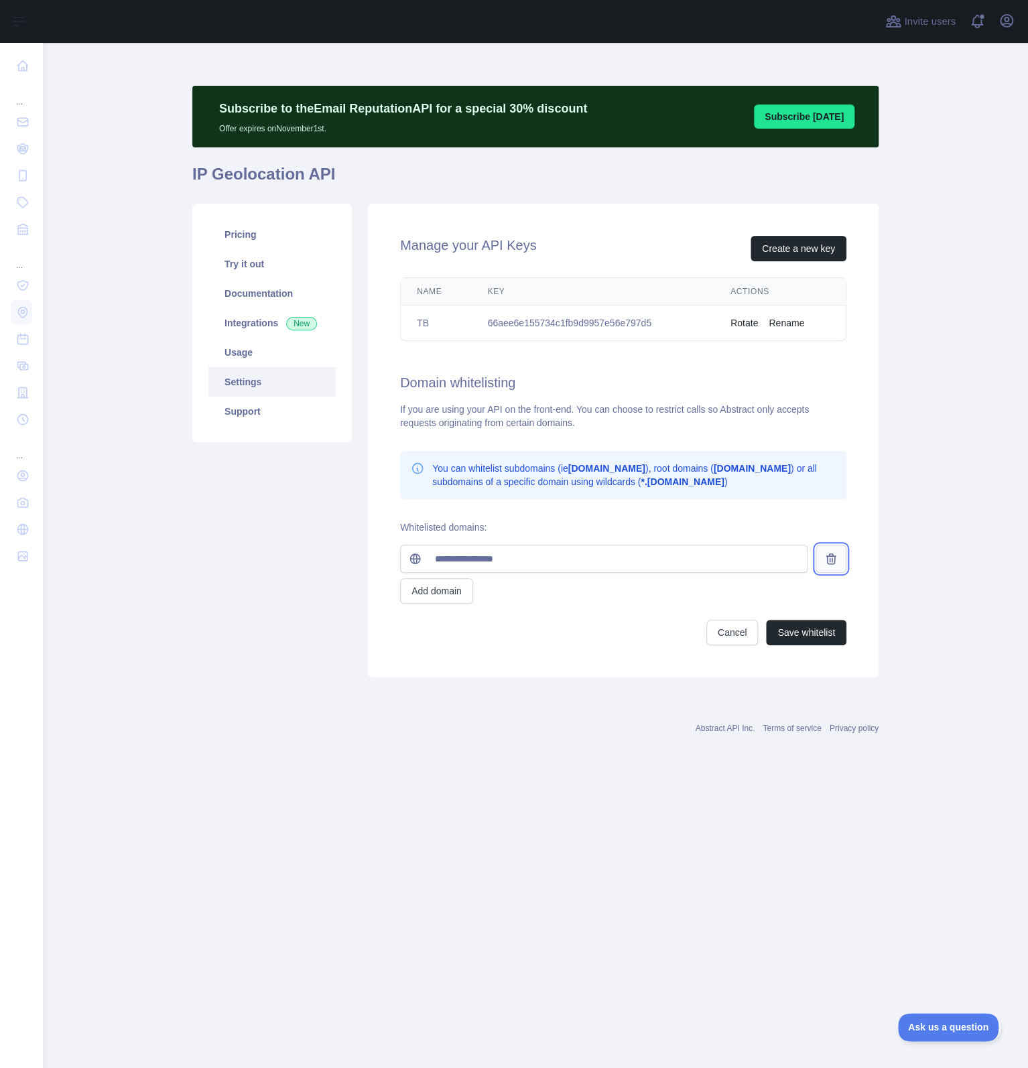
click at [837, 561] on icon at bounding box center [830, 558] width 13 height 13
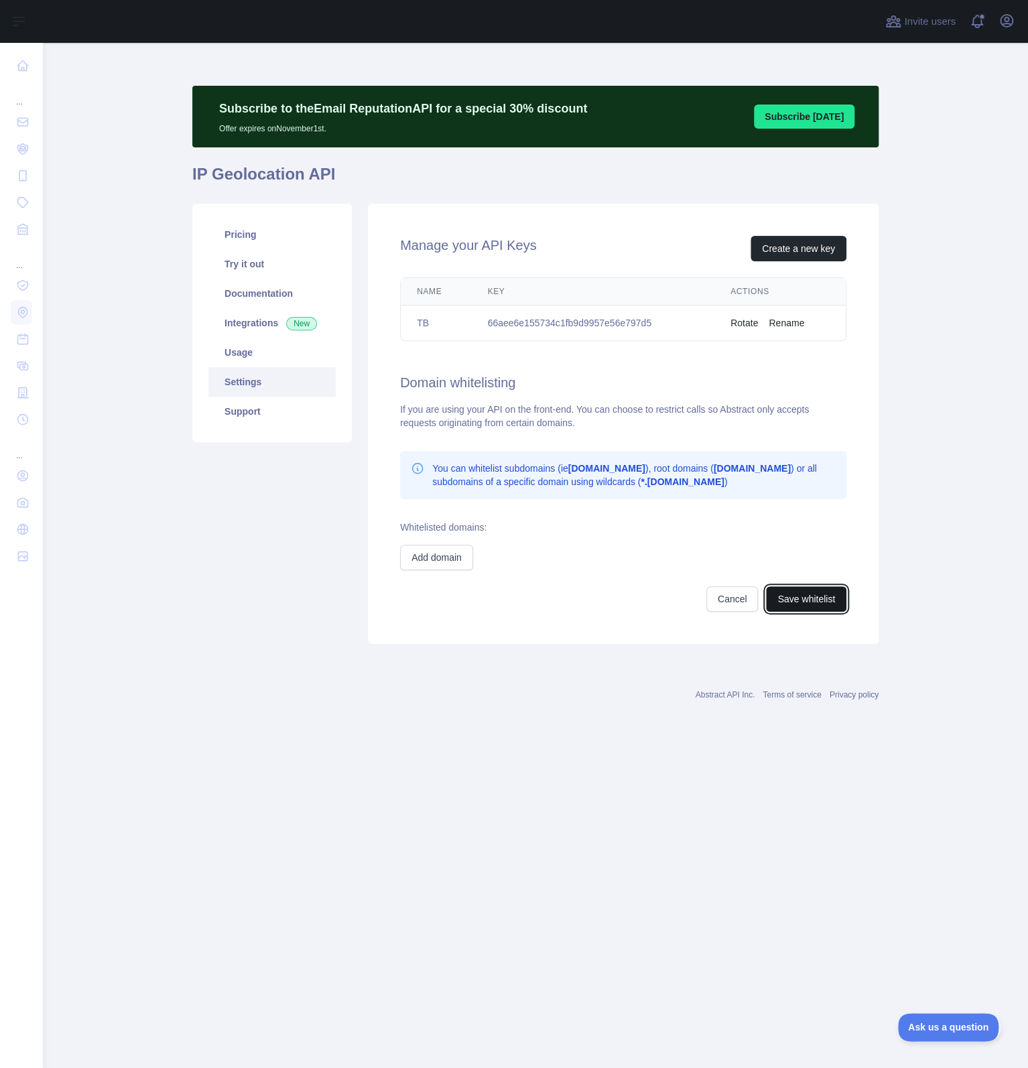
click at [803, 601] on button "Save whitelist" at bounding box center [806, 598] width 80 height 25
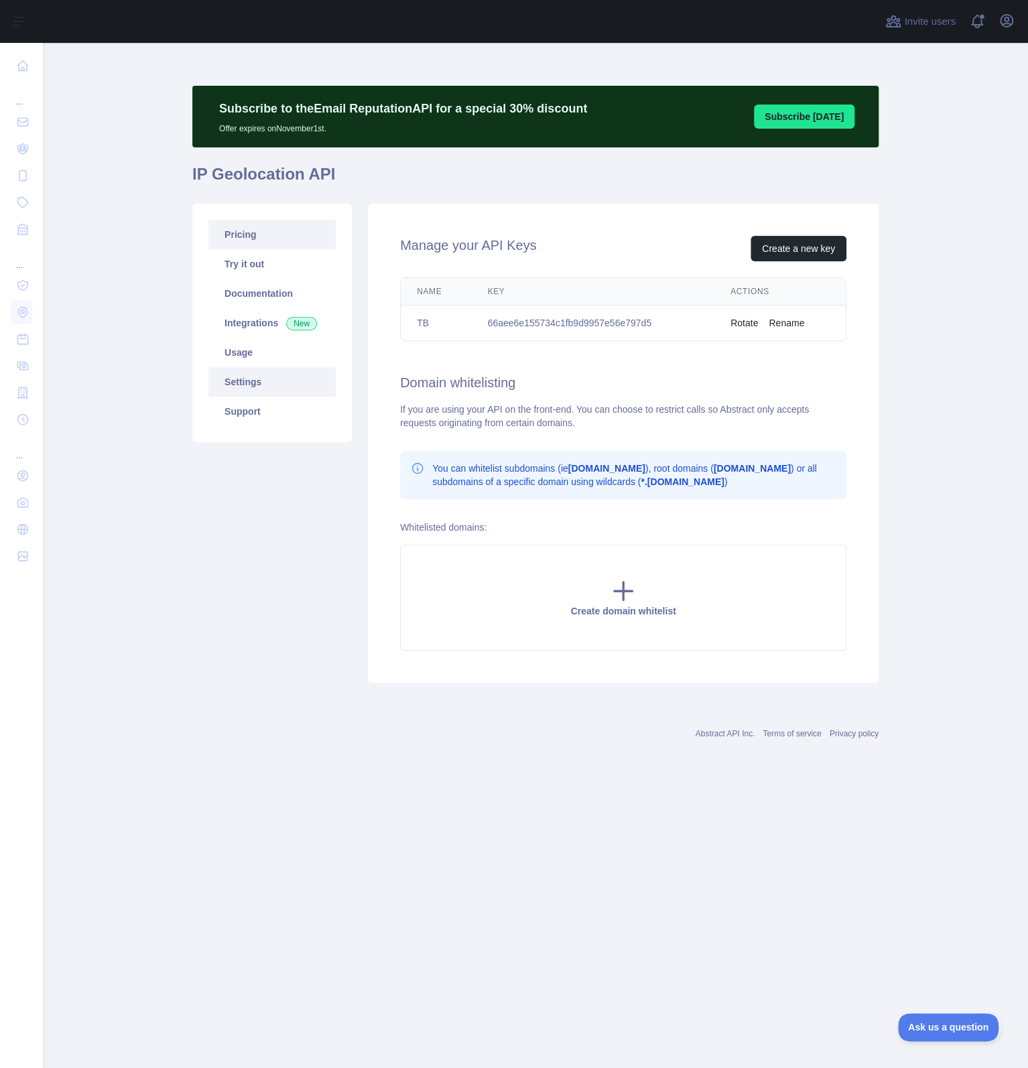
click at [290, 233] on link "Pricing" at bounding box center [271, 234] width 127 height 29
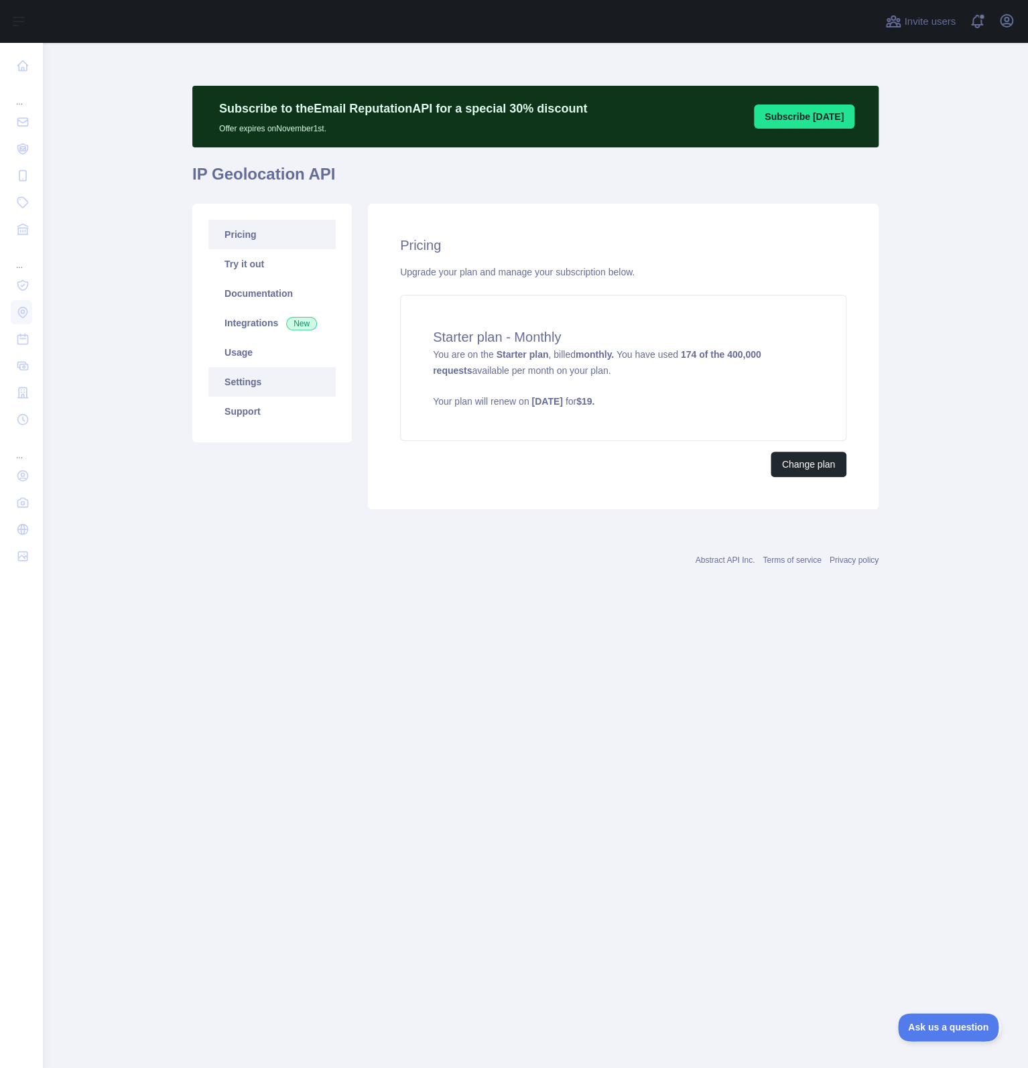
click at [260, 383] on link "Settings" at bounding box center [271, 381] width 127 height 29
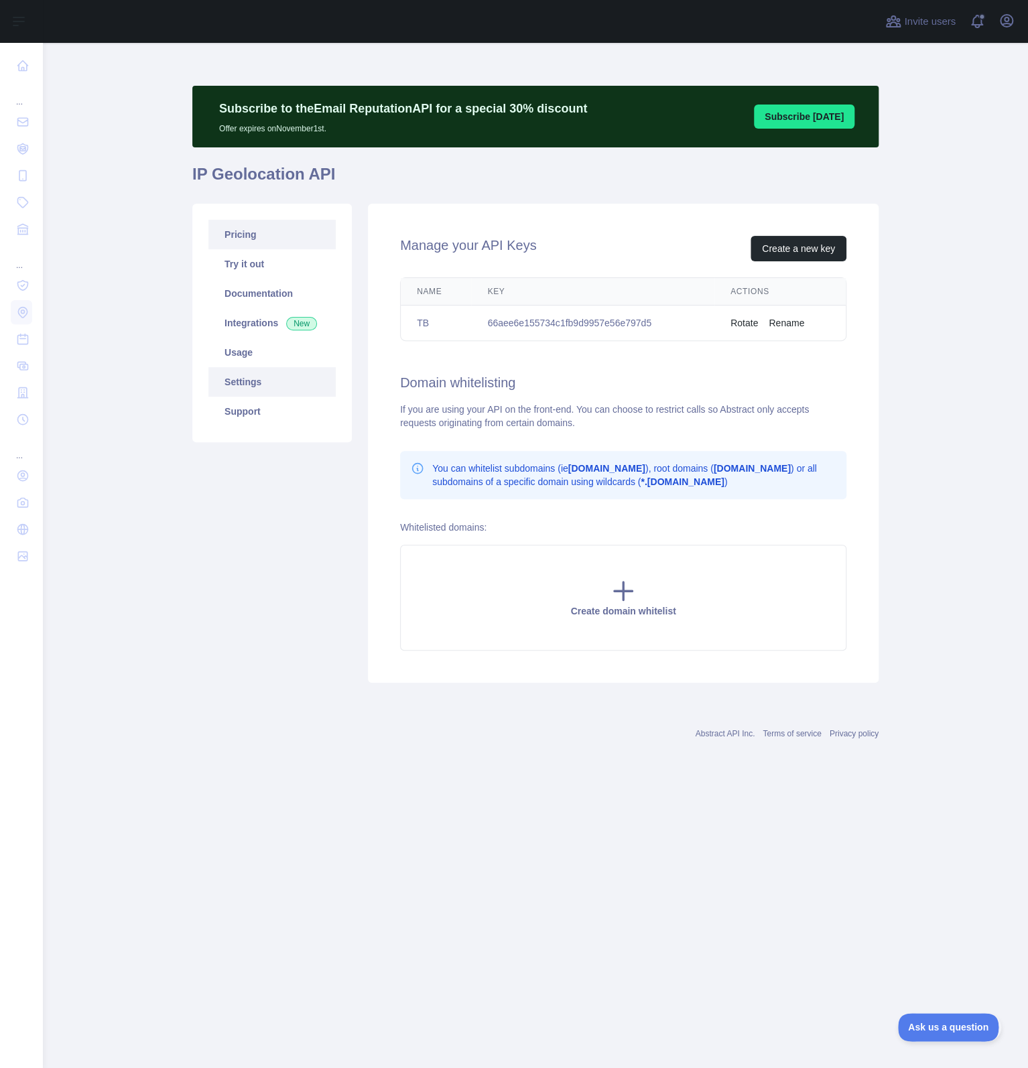
click at [252, 235] on link "Pricing" at bounding box center [271, 234] width 127 height 29
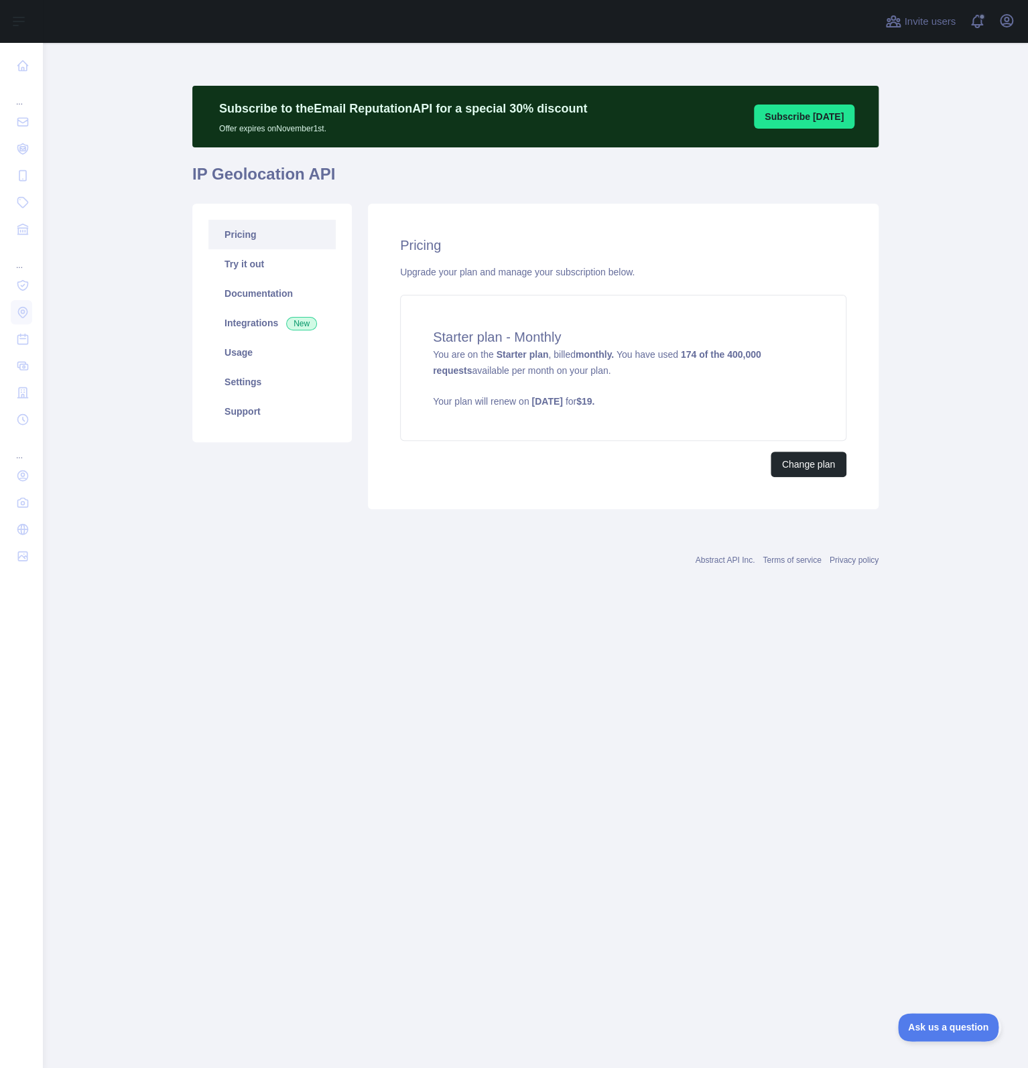
drag, startPoint x: 645, startPoint y: 207, endPoint x: 664, endPoint y: 176, distance: 36.3
click at [657, 204] on div "Pricing Upgrade your plan and manage your subscription below. Starter plan - Mo…" at bounding box center [623, 357] width 511 height 306
click at [664, 180] on h1 "IP Geolocation API" at bounding box center [535, 180] width 686 height 32
